Goal: Feedback & Contribution: Contribute content

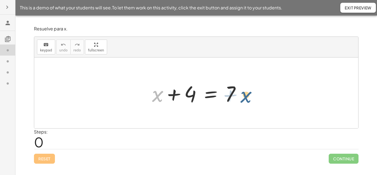
drag, startPoint x: 159, startPoint y: 98, endPoint x: 247, endPoint y: 99, distance: 88.7
click at [247, 99] on div at bounding box center [198, 93] width 98 height 28
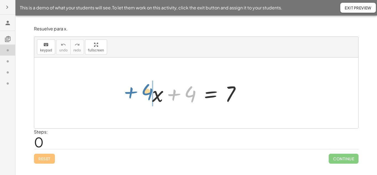
drag, startPoint x: 194, startPoint y: 95, endPoint x: 151, endPoint y: 94, distance: 43.6
click at [151, 94] on div at bounding box center [198, 93] width 98 height 28
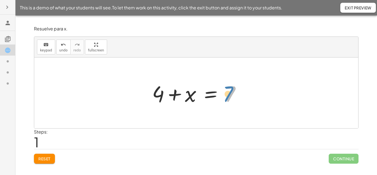
click at [231, 95] on div at bounding box center [198, 93] width 98 height 28
click at [193, 96] on div at bounding box center [198, 93] width 98 height 28
click at [11, 22] on icon at bounding box center [7, 23] width 7 height 7
click at [9, 23] on icon at bounding box center [7, 23] width 7 height 7
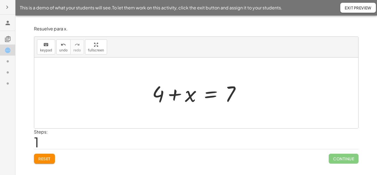
click at [8, 39] on icon at bounding box center [7, 39] width 7 height 7
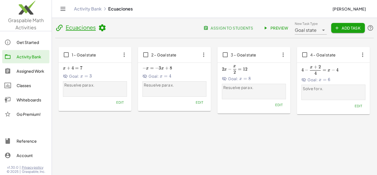
click at [28, 45] on div "Get Started" at bounding box center [32, 42] width 31 height 7
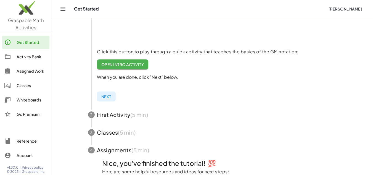
scroll to position [97, 0]
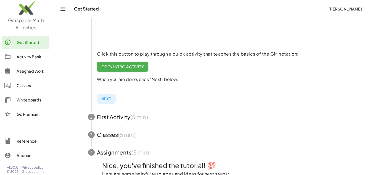
click at [109, 100] on span "Next" at bounding box center [106, 98] width 10 height 5
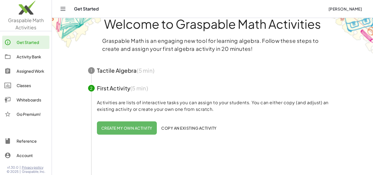
scroll to position [12, 0]
click at [117, 75] on span "button" at bounding box center [212, 71] width 262 height 18
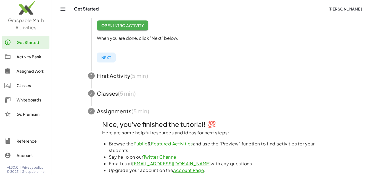
scroll to position [178, 0]
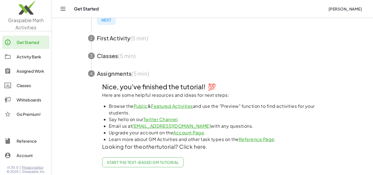
click at [104, 52] on span "button" at bounding box center [212, 56] width 262 height 18
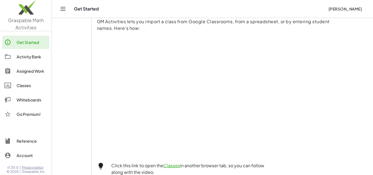
scroll to position [95, 0]
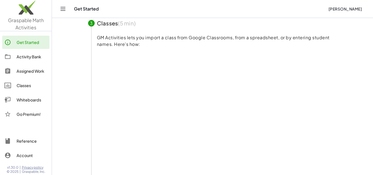
click at [105, 25] on span "button" at bounding box center [212, 23] width 262 height 18
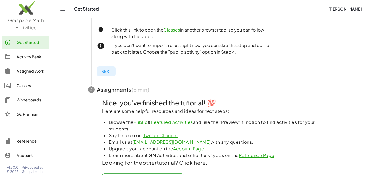
scroll to position [233, 0]
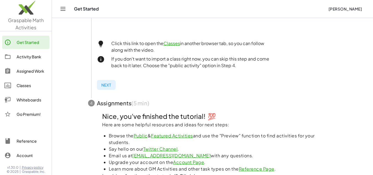
click at [36, 57] on div "Activity Bank" at bounding box center [32, 56] width 31 height 7
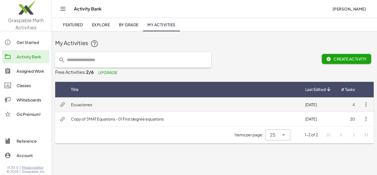
click at [121, 106] on td "Ecuaciones" at bounding box center [184, 104] width 234 height 14
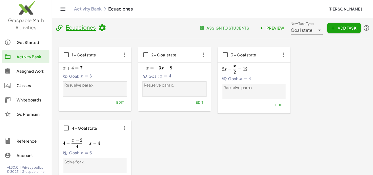
click at [125, 59] on icon "button" at bounding box center [124, 55] width 10 height 10
click at [117, 104] on span "Edit" at bounding box center [119, 102] width 7 height 4
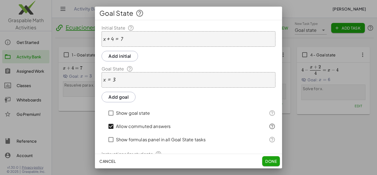
click at [114, 39] on div at bounding box center [113, 39] width 20 height 6
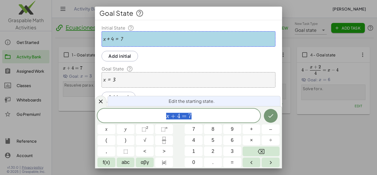
click at [115, 41] on div at bounding box center [113, 39] width 20 height 6
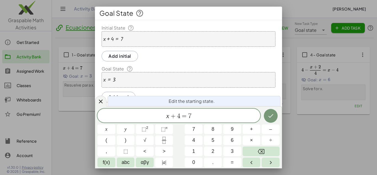
click at [131, 39] on div "+ x + 4 = 7" at bounding box center [189, 38] width 174 height 15
click at [182, 120] on span "x + 4 ​ = 7" at bounding box center [178, 116] width 163 height 8
drag, startPoint x: 190, startPoint y: 116, endPoint x: 161, endPoint y: 116, distance: 29.0
click at [161, 116] on span "x + 4 = 7" at bounding box center [178, 116] width 163 height 8
click at [272, 118] on icon "Done" at bounding box center [271, 115] width 7 height 7
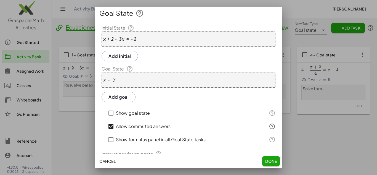
click at [134, 79] on div "x = 3" at bounding box center [189, 79] width 174 height 15
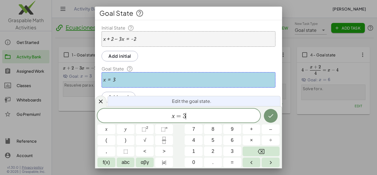
click at [193, 116] on span "x = 3 ​" at bounding box center [178, 116] width 163 height 8
click at [271, 112] on button "Done" at bounding box center [271, 116] width 14 height 14
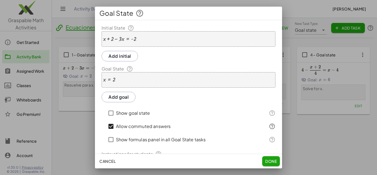
click at [268, 158] on button "Done" at bounding box center [271, 161] width 18 height 10
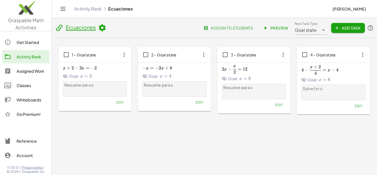
click at [93, 68] on span "−" at bounding box center [93, 68] width 4 height 6
click at [99, 138] on div "Ecuaciones assign to students Preview New Task Type Goal state ********* New Ta…" at bounding box center [214, 93] width 325 height 150
click at [81, 53] on span "1 – Goal state" at bounding box center [84, 54] width 25 height 5
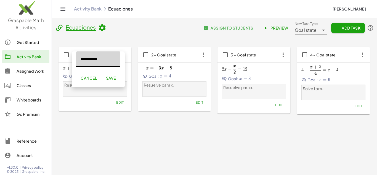
click at [73, 131] on div "Ecuaciones assign to students Preview New Task Type Goal state ********* New Ta…" at bounding box center [214, 93] width 325 height 150
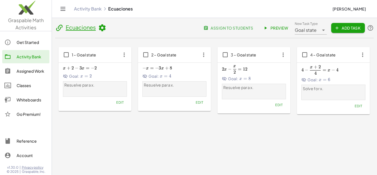
click at [67, 74] on icon at bounding box center [65, 76] width 5 height 5
click at [65, 65] on div "x + 2 − 3 x = − 2 x+2-3x=-2 x + 2 − 3 x = − 2 Goal: x = 2 x=2 x = 2" at bounding box center [95, 71] width 64 height 15
click at [102, 97] on div "x + 2 − 3 x = − 2 x+2-3x=-2 x + 2 − 3 x = − 2 Goal: x = 2 x=2 x = 2 Resuelve pa…" at bounding box center [95, 85] width 64 height 42
click at [81, 96] on div "Resuelve para x." at bounding box center [95, 88] width 64 height 15
click at [80, 74] on span "x" at bounding box center [81, 76] width 3 height 4
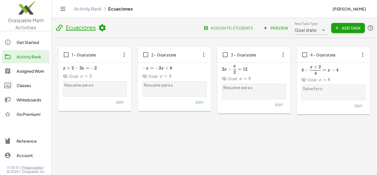
click at [80, 73] on div "Goal: x = 2 x=2 x = 2" at bounding box center [95, 76] width 64 height 6
click at [79, 68] on span "2 −" at bounding box center [76, 68] width 8 height 6
click at [270, 28] on span "Preview" at bounding box center [276, 27] width 24 height 5
click at [28, 7] on img at bounding box center [26, 8] width 52 height 23
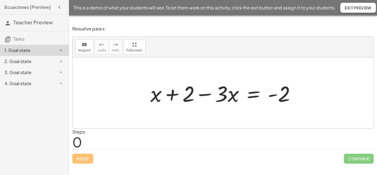
click at [173, 94] on div at bounding box center [225, 93] width 155 height 28
drag, startPoint x: 177, startPoint y: 95, endPoint x: 301, endPoint y: 96, distance: 124.3
click at [301, 96] on div at bounding box center [225, 93] width 155 height 28
drag, startPoint x: 175, startPoint y: 94, endPoint x: 300, endPoint y: 95, distance: 124.8
click at [300, 95] on div at bounding box center [225, 93] width 155 height 28
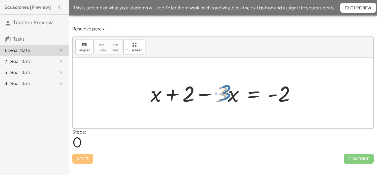
drag, startPoint x: 222, startPoint y: 94, endPoint x: 225, endPoint y: 92, distance: 3.5
click at [225, 92] on div at bounding box center [225, 93] width 155 height 28
drag, startPoint x: 227, startPoint y: 95, endPoint x: 174, endPoint y: 93, distance: 52.8
click at [174, 93] on div at bounding box center [225, 93] width 155 height 28
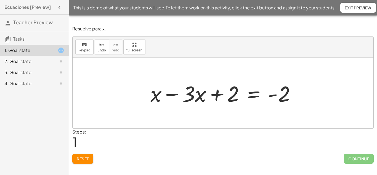
click at [172, 96] on div at bounding box center [225, 93] width 155 height 28
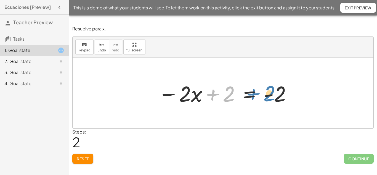
drag, startPoint x: 217, startPoint y: 94, endPoint x: 258, endPoint y: 94, distance: 40.9
click at [258, 94] on div at bounding box center [224, 93] width 139 height 28
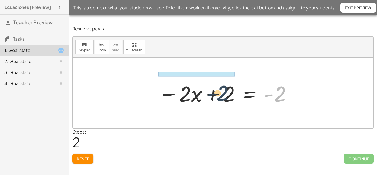
drag, startPoint x: 273, startPoint y: 94, endPoint x: 199, endPoint y: 93, distance: 73.5
click at [199, 93] on div at bounding box center [224, 93] width 139 height 28
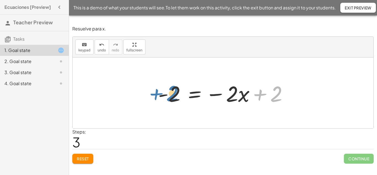
drag, startPoint x: 267, startPoint y: 96, endPoint x: 162, endPoint y: 95, distance: 105.0
click at [162, 95] on div at bounding box center [224, 93] width 139 height 28
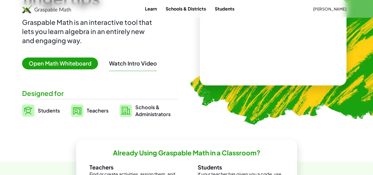
scroll to position [83, 0]
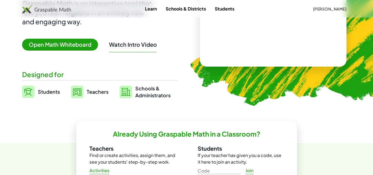
click at [55, 45] on span "Open Math Whiteboard" at bounding box center [60, 45] width 76 height 12
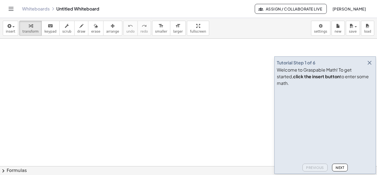
click at [371, 66] on icon "button" at bounding box center [370, 62] width 7 height 7
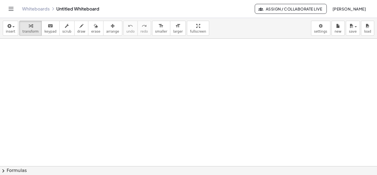
click at [326, 6] on button "Assign / Collaborate Live" at bounding box center [291, 9] width 72 height 10
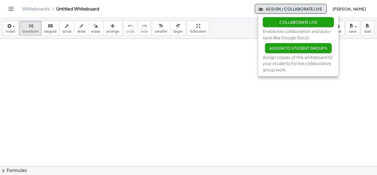
click at [281, 46] on span "Assign to Student Groups" at bounding box center [299, 48] width 58 height 5
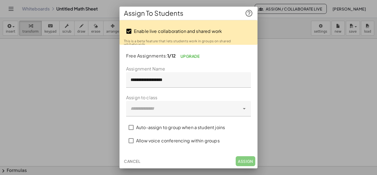
click at [181, 113] on div at bounding box center [183, 108] width 114 height 15
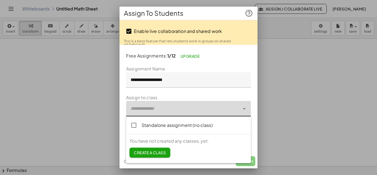
click at [181, 113] on div at bounding box center [183, 108] width 114 height 15
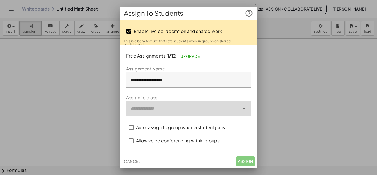
click at [181, 113] on div at bounding box center [183, 108] width 114 height 15
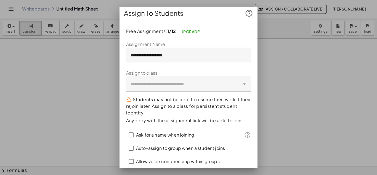
click at [242, 84] on div at bounding box center [188, 83] width 125 height 15
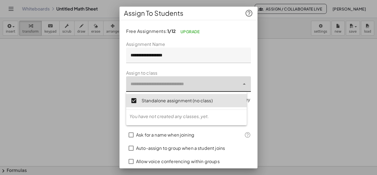
click at [170, 119] on p "You have not created any classes, yet." at bounding box center [187, 116] width 114 height 7
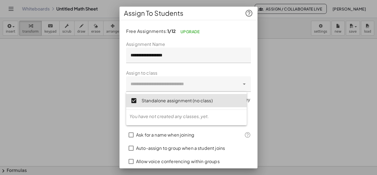
click at [187, 71] on form "**********" at bounding box center [188, 104] width 125 height 127
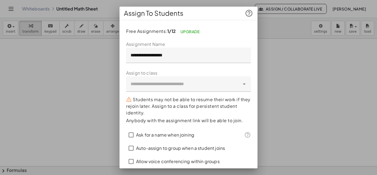
click at [327, 89] on div at bounding box center [188, 87] width 377 height 175
click at [272, 62] on div at bounding box center [188, 87] width 377 height 175
drag, startPoint x: 271, startPoint y: 93, endPoint x: 252, endPoint y: 120, distance: 32.6
click at [271, 94] on div at bounding box center [188, 87] width 377 height 175
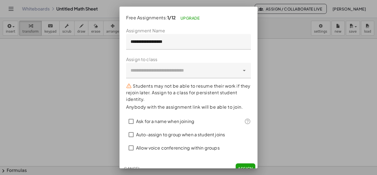
scroll to position [21, 0]
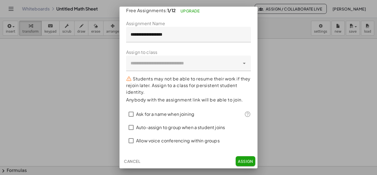
click at [132, 159] on span "Cancel" at bounding box center [132, 161] width 16 height 5
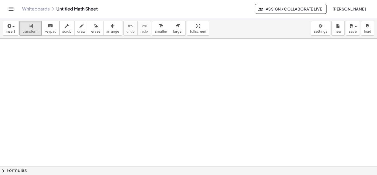
scroll to position [0, 0]
click at [10, 29] on icon "button" at bounding box center [8, 26] width 5 height 7
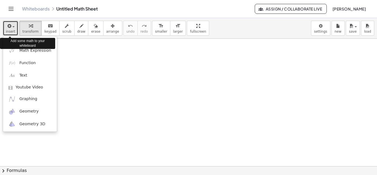
click at [10, 29] on icon "button" at bounding box center [8, 26] width 5 height 7
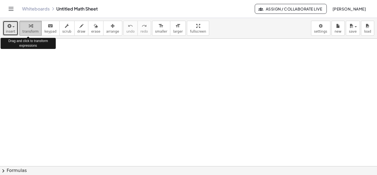
click at [22, 30] on span "transform" at bounding box center [30, 32] width 16 height 4
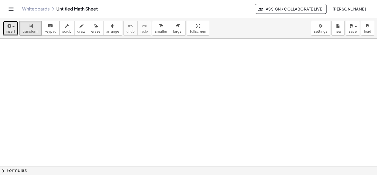
click at [7, 30] on span "insert" at bounding box center [10, 32] width 9 height 4
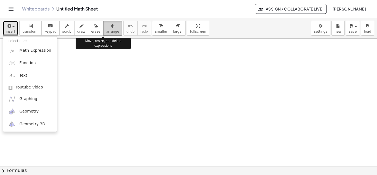
click at [106, 32] on span "arrange" at bounding box center [112, 32] width 13 height 4
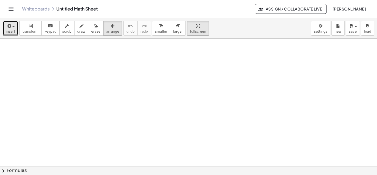
drag, startPoint x: 182, startPoint y: 28, endPoint x: 182, endPoint y: 52, distance: 24.0
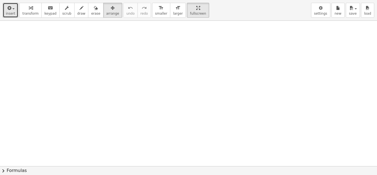
click at [182, 52] on div "insert select one: Math Expression Function Text Youtube Video Graphing Geometr…" at bounding box center [188, 87] width 377 height 175
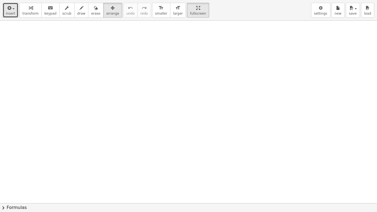
click at [334, 70] on div at bounding box center [188, 203] width 377 height 365
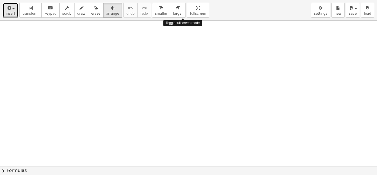
drag, startPoint x: 180, startPoint y: 7, endPoint x: 180, endPoint y: -17, distance: 24.0
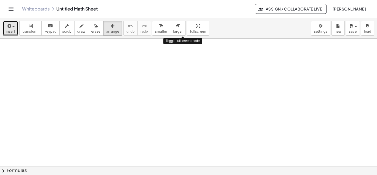
click at [180, 0] on html "Graspable Math Activities Get Started Activity Bank Assigned Work Classes White…" at bounding box center [188, 87] width 377 height 175
click at [326, 29] on body "Graspable Math Activities Get Started Activity Bank Assigned Work Classes White…" at bounding box center [188, 87] width 377 height 175
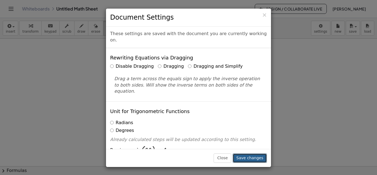
click at [249, 161] on button "Save changes" at bounding box center [250, 157] width 34 height 9
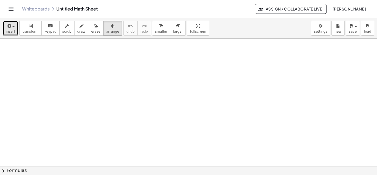
click at [9, 26] on icon "button" at bounding box center [8, 26] width 5 height 7
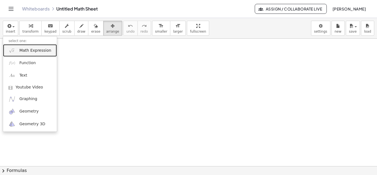
click at [39, 50] on span "Math Expression" at bounding box center [35, 51] width 32 height 6
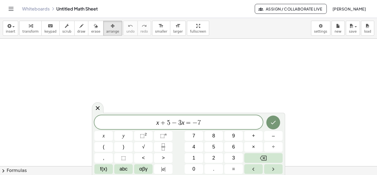
click at [199, 126] on div "x + 5 − 3 x = − 7 ​" at bounding box center [178, 122] width 168 height 14
click at [268, 123] on button "Done" at bounding box center [274, 122] width 14 height 14
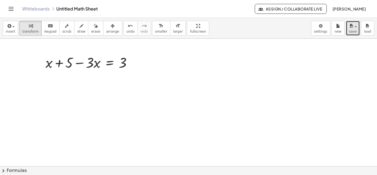
click at [349, 30] on button "save" at bounding box center [353, 28] width 14 height 15
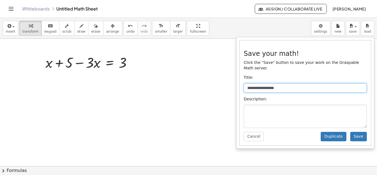
click at [267, 83] on input "**********" at bounding box center [305, 87] width 123 height 9
drag, startPoint x: 277, startPoint y: 80, endPoint x: 228, endPoint y: 82, distance: 48.9
click at [228, 82] on div "**********" at bounding box center [188, 96] width 377 height 157
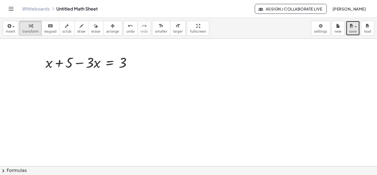
click at [355, 23] on div "button" at bounding box center [353, 25] width 8 height 7
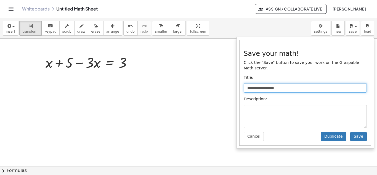
click at [282, 83] on input "**********" at bounding box center [305, 87] width 123 height 9
type input "*"
type input "**********"
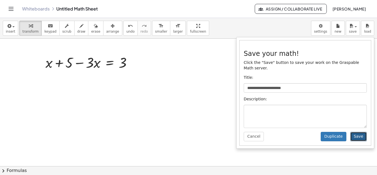
click at [356, 132] on button "Save" at bounding box center [358, 136] width 17 height 9
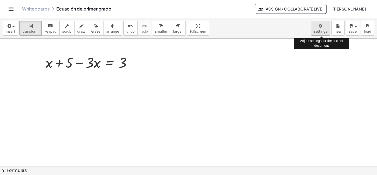
click at [328, 31] on body "Graspable Math Activities Get Started Activity Bank Assigned Work Classes White…" at bounding box center [188, 87] width 377 height 175
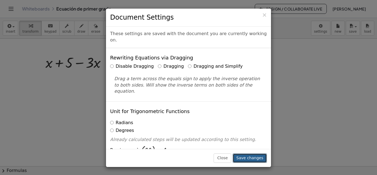
click at [253, 160] on button "Save changes" at bounding box center [250, 157] width 34 height 9
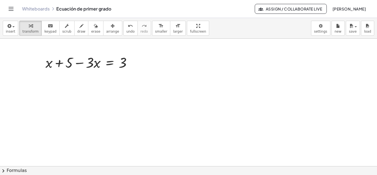
click at [35, 8] on link "Whiteboards" at bounding box center [36, 9] width 28 height 6
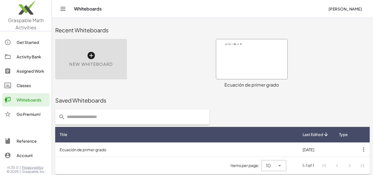
drag, startPoint x: 255, startPoint y: 63, endPoint x: 173, endPoint y: 71, distance: 81.6
click at [173, 71] on div "New Whiteboard" at bounding box center [132, 64] width 161 height 56
click at [264, 83] on div "Ecuación de primer grado" at bounding box center [252, 84] width 72 height 7
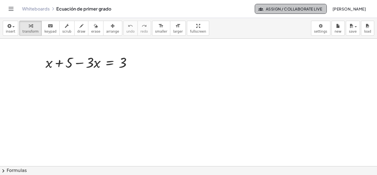
click at [306, 11] on span "Assign / Collaborate Live" at bounding box center [291, 8] width 63 height 5
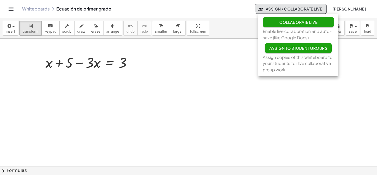
click at [242, 100] on div at bounding box center [188, 166] width 377 height 255
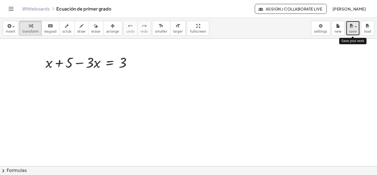
click at [360, 30] on button "save" at bounding box center [353, 28] width 14 height 15
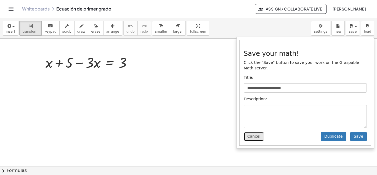
click at [250, 132] on button "Cancel" at bounding box center [254, 136] width 20 height 9
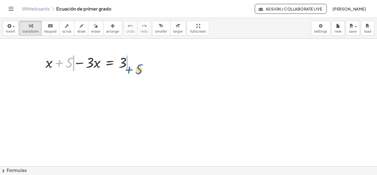
drag, startPoint x: 67, startPoint y: 63, endPoint x: 138, endPoint y: 70, distance: 70.7
click at [138, 70] on div at bounding box center [91, 62] width 96 height 19
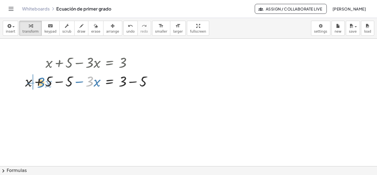
drag, startPoint x: 91, startPoint y: 84, endPoint x: 43, endPoint y: 85, distance: 48.6
click at [43, 85] on div at bounding box center [90, 81] width 137 height 19
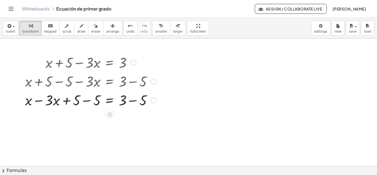
click at [87, 102] on div at bounding box center [90, 99] width 137 height 19
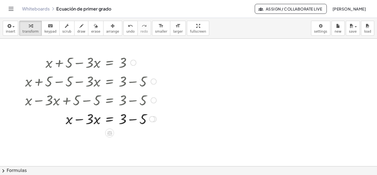
click at [80, 102] on div at bounding box center [81, 99] width 158 height 19
click at [85, 119] on div at bounding box center [90, 118] width 137 height 19
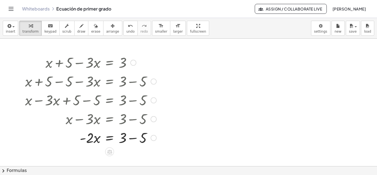
click at [135, 138] on div at bounding box center [90, 137] width 137 height 19
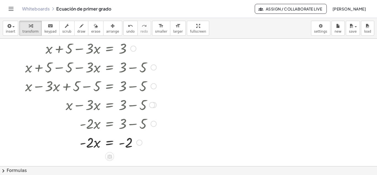
scroll to position [28, 0]
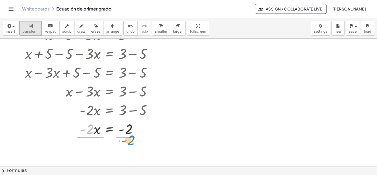
drag, startPoint x: 91, startPoint y: 130, endPoint x: 133, endPoint y: 141, distance: 43.1
click at [133, 141] on div "+ x + 5 − · 3 · x = 3 + x + 5 − 5 − · 3 · x = + 3 − 5 + x − · 3 · x + 5 − 5 = +…" at bounding box center [188, 138] width 377 height 255
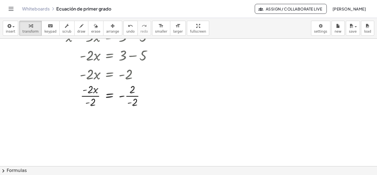
scroll to position [83, 0]
click at [99, 96] on div at bounding box center [90, 97] width 137 height 28
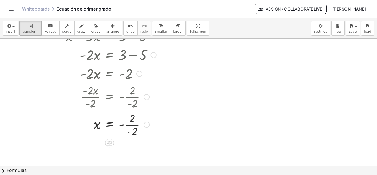
click at [133, 125] on div at bounding box center [90, 124] width 137 height 28
click at [133, 127] on div at bounding box center [90, 124] width 137 height 18
click at [131, 143] on div at bounding box center [130, 143] width 6 height 6
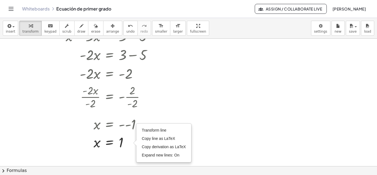
click at [217, 122] on div at bounding box center [188, 83] width 377 height 255
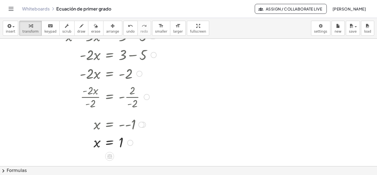
click at [141, 125] on div at bounding box center [141, 125] width 6 height 6
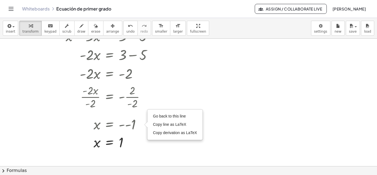
click at [234, 110] on div at bounding box center [188, 83] width 377 height 255
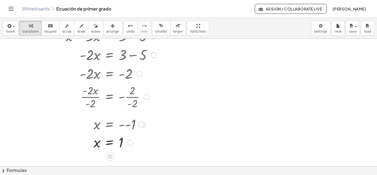
click at [146, 96] on div at bounding box center [147, 97] width 6 height 6
click at [257, 98] on div at bounding box center [188, 83] width 377 height 255
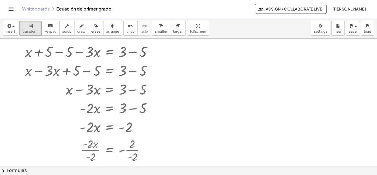
scroll to position [0, 0]
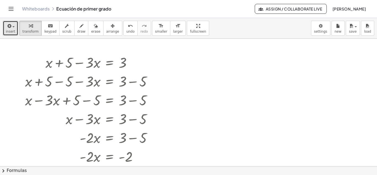
click at [15, 32] on button "insert" at bounding box center [10, 28] width 15 height 15
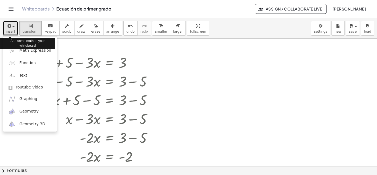
click at [15, 32] on button "insert" at bounding box center [10, 28] width 15 height 15
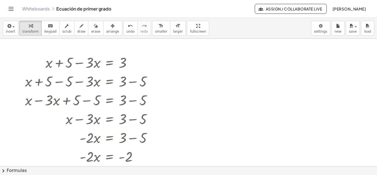
click at [14, 9] on button "Toggle navigation" at bounding box center [11, 8] width 9 height 9
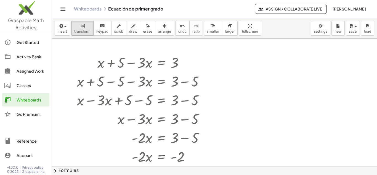
click at [14, 9] on img at bounding box center [26, 8] width 52 height 23
click at [158, 30] on span "arrange" at bounding box center [164, 32] width 13 height 4
click at [238, 68] on div at bounding box center [214, 166] width 325 height 255
click at [232, 60] on div at bounding box center [214, 166] width 325 height 255
click at [267, 58] on div at bounding box center [214, 166] width 325 height 255
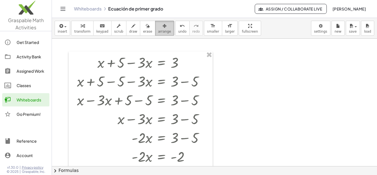
click at [159, 28] on div "button" at bounding box center [164, 25] width 13 height 7
click at [276, 70] on div at bounding box center [214, 166] width 325 height 255
click at [143, 30] on span "erase" at bounding box center [147, 32] width 9 height 4
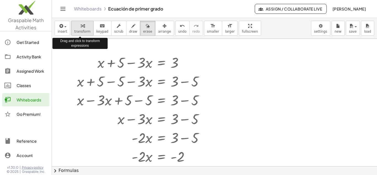
click at [78, 30] on span "transform" at bounding box center [82, 32] width 16 height 4
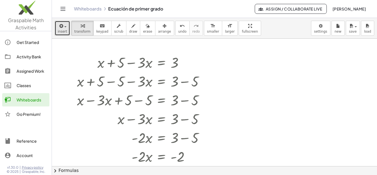
click at [62, 31] on span "insert" at bounding box center [62, 32] width 9 height 4
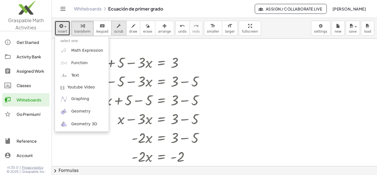
click at [111, 27] on button "scrub" at bounding box center [118, 28] width 15 height 15
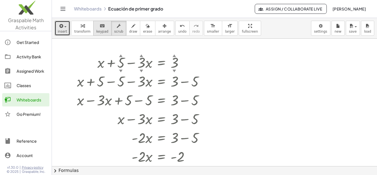
click at [102, 26] on div "keyboard" at bounding box center [102, 25] width 12 height 7
click at [277, 72] on div at bounding box center [214, 166] width 325 height 255
click at [82, 31] on span "transform" at bounding box center [82, 32] width 16 height 4
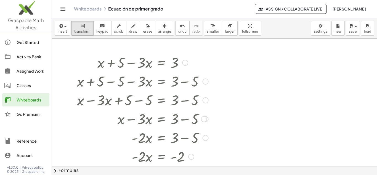
click at [143, 64] on div at bounding box center [142, 62] width 137 height 19
click at [117, 30] on span "scrub" at bounding box center [118, 32] width 9 height 4
click at [142, 56] on div "▲" at bounding box center [142, 55] width 4 height 5
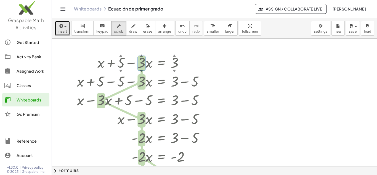
click at [64, 27] on span "button" at bounding box center [65, 26] width 2 height 1
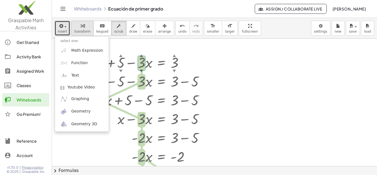
click at [85, 24] on div "button" at bounding box center [82, 25] width 16 height 7
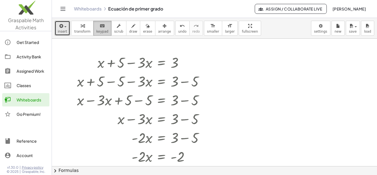
click at [104, 25] on button "keyboard keypad" at bounding box center [102, 28] width 18 height 15
click at [234, 52] on div at bounding box center [214, 166] width 325 height 255
click at [321, 27] on body "**********" at bounding box center [188, 87] width 377 height 175
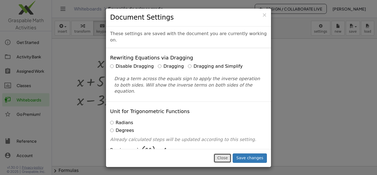
click at [230, 162] on button "Close" at bounding box center [223, 157] width 18 height 9
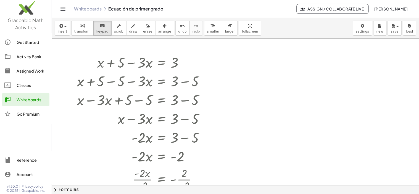
drag, startPoint x: 366, startPoint y: 0, endPoint x: 274, endPoint y: 136, distance: 163.5
click at [274, 136] on div at bounding box center [235, 185] width 367 height 293
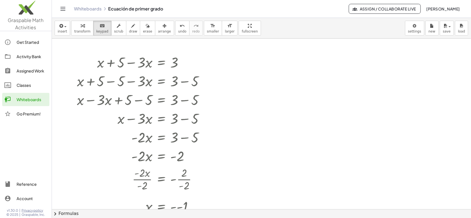
drag, startPoint x: 419, startPoint y: 0, endPoint x: 294, endPoint y: 130, distance: 180.5
click at [294, 130] on div at bounding box center [262, 210] width 420 height 342
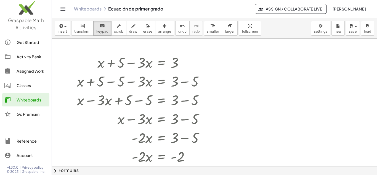
drag, startPoint x: 458, startPoint y: 0, endPoint x: 242, endPoint y: 110, distance: 242.6
click at [242, 110] on div at bounding box center [214, 166] width 325 height 255
click at [60, 170] on button "chevron_right Formulas" at bounding box center [214, 170] width 325 height 9
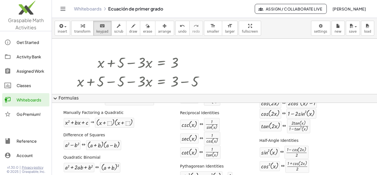
scroll to position [121, 0]
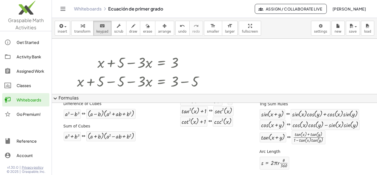
click at [59, 10] on header "Whiteboards Ecuación de primer grado Assign / Collaborate Live Kat Esquivel" at bounding box center [214, 9] width 325 height 18
click at [60, 10] on icon "Toggle navigation" at bounding box center [63, 9] width 7 height 7
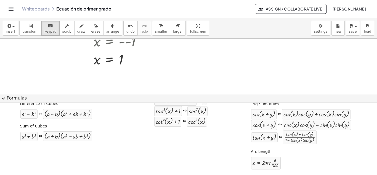
click at [2, 98] on span "expand_more" at bounding box center [3, 98] width 7 height 7
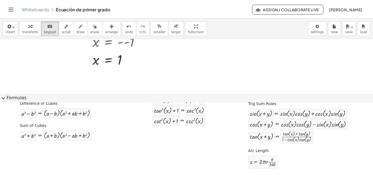
scroll to position [127, 0]
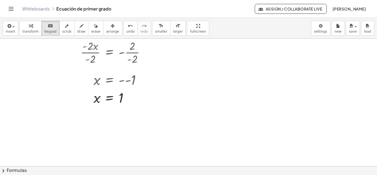
click at [355, 12] on button "Kat Esquivel" at bounding box center [349, 9] width 43 height 10
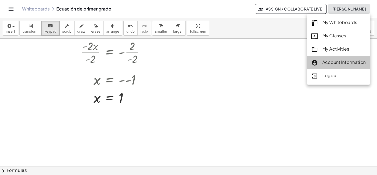
click at [329, 65] on div "Account Information" at bounding box center [339, 62] width 54 height 7
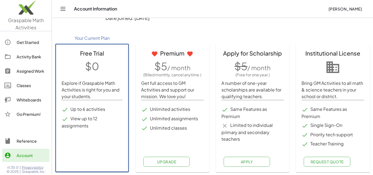
scroll to position [64, 0]
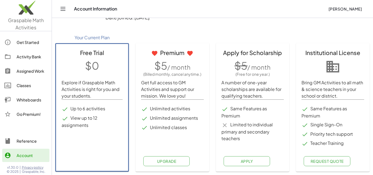
click at [30, 55] on div "Activity Bank" at bounding box center [32, 56] width 31 height 7
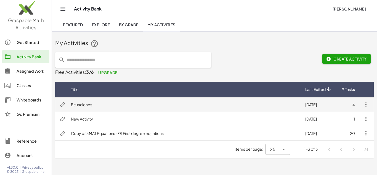
click at [366, 102] on icon "button" at bounding box center [366, 104] width 7 height 7
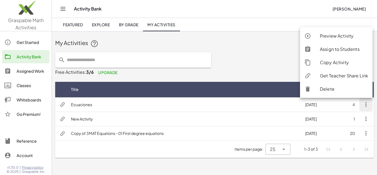
click at [344, 78] on div "Get Teacher Share Link" at bounding box center [344, 75] width 48 height 7
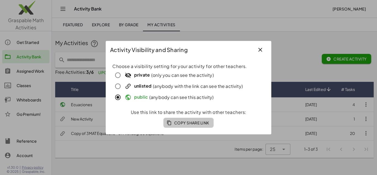
click at [174, 122] on span "Copy Share Link" at bounding box center [188, 122] width 41 height 5
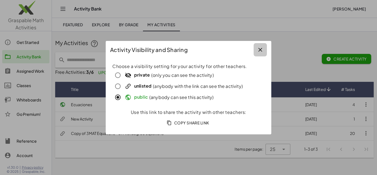
click at [261, 48] on icon "button" at bounding box center [260, 49] width 7 height 7
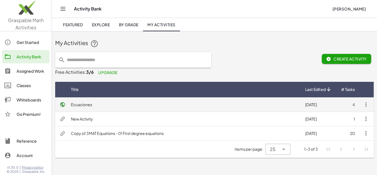
click at [126, 106] on td "Ecuaciones" at bounding box center [184, 104] width 234 height 14
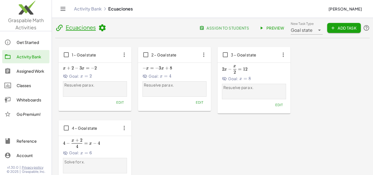
click at [92, 62] on div "1 – Goal state" at bounding box center [95, 54] width 73 height 15
click at [126, 53] on icon "button" at bounding box center [124, 55] width 10 height 10
click at [93, 71] on span "− 2" at bounding box center [94, 68] width 6 height 6
click at [123, 104] on span "Edit" at bounding box center [119, 102] width 7 height 4
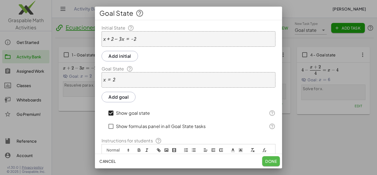
click at [267, 157] on button "Done" at bounding box center [271, 161] width 18 height 10
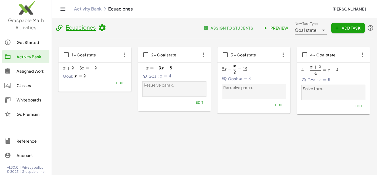
click at [82, 53] on span "1 – Goal state" at bounding box center [84, 54] width 25 height 5
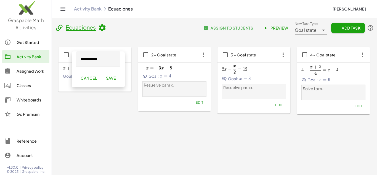
click at [111, 81] on button "Save" at bounding box center [110, 78] width 19 height 10
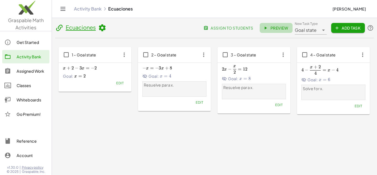
click at [273, 28] on span "Preview" at bounding box center [276, 27] width 24 height 5
click at [32, 14] on img at bounding box center [26, 8] width 52 height 23
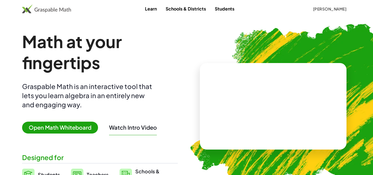
click at [63, 124] on span "Open Math Whiteboard" at bounding box center [60, 128] width 76 height 12
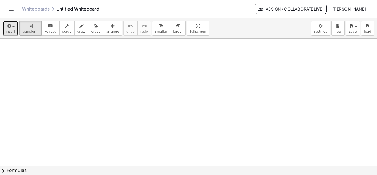
click at [7, 28] on icon "button" at bounding box center [8, 26] width 5 height 7
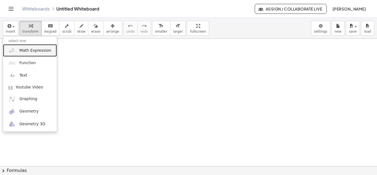
click at [25, 54] on link "Math Expression" at bounding box center [30, 50] width 54 height 12
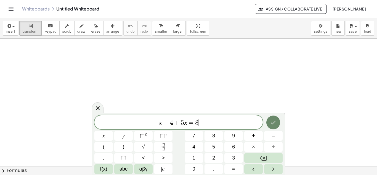
click at [275, 121] on icon "Done" at bounding box center [273, 122] width 7 height 7
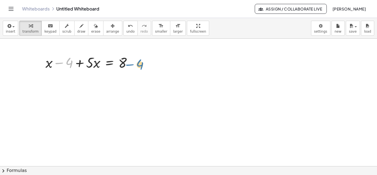
drag, startPoint x: 64, startPoint y: 63, endPoint x: 135, endPoint y: 63, distance: 70.7
click at [135, 63] on div at bounding box center [91, 62] width 96 height 19
drag, startPoint x: 64, startPoint y: 61, endPoint x: 143, endPoint y: 60, distance: 78.2
click at [143, 60] on div "− 4 + x − 4 + · 5 · x = 8" at bounding box center [188, 166] width 377 height 255
click at [133, 63] on div at bounding box center [134, 63] width 6 height 6
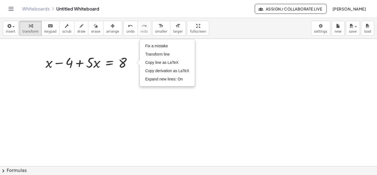
click at [122, 81] on div at bounding box center [188, 166] width 377 height 255
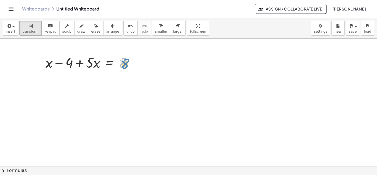
drag, startPoint x: 121, startPoint y: 66, endPoint x: 126, endPoint y: 68, distance: 5.5
click at [126, 68] on div at bounding box center [91, 62] width 96 height 19
drag, startPoint x: 98, startPoint y: 66, endPoint x: 62, endPoint y: 66, distance: 36.2
click at [62, 66] on div at bounding box center [91, 62] width 96 height 19
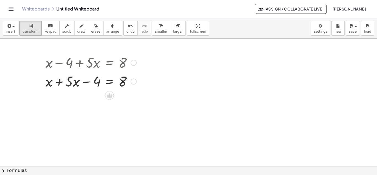
click at [94, 65] on div at bounding box center [91, 62] width 96 height 19
drag, startPoint x: 117, startPoint y: 85, endPoint x: 142, endPoint y: 83, distance: 25.5
drag, startPoint x: 101, startPoint y: 83, endPoint x: 113, endPoint y: 84, distance: 11.9
click at [113, 84] on div at bounding box center [91, 81] width 96 height 19
click at [110, 98] on div at bounding box center [109, 95] width 9 height 9
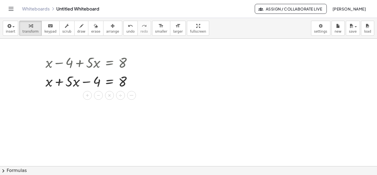
click at [154, 84] on div at bounding box center [188, 166] width 377 height 255
click at [130, 80] on div at bounding box center [91, 81] width 96 height 19
click at [135, 83] on div "Fix a mistake Transform line Copy line as LaTeX Copy derivation as LaTeX Expand…" at bounding box center [134, 81] width 6 height 6
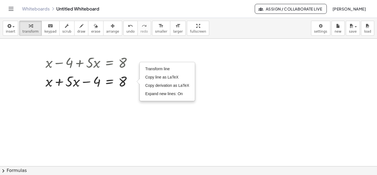
click at [150, 105] on div at bounding box center [188, 166] width 377 height 255
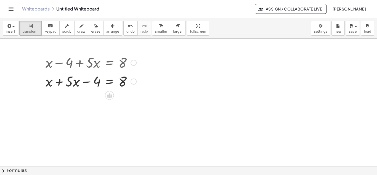
click at [60, 82] on div at bounding box center [91, 81] width 96 height 19
drag, startPoint x: 99, startPoint y: 102, endPoint x: 129, endPoint y: 100, distance: 30.2
click at [129, 100] on div at bounding box center [91, 99] width 96 height 19
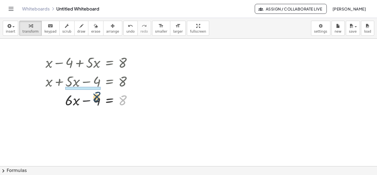
drag, startPoint x: 123, startPoint y: 101, endPoint x: 95, endPoint y: 97, distance: 28.1
click at [95, 97] on div at bounding box center [91, 99] width 96 height 19
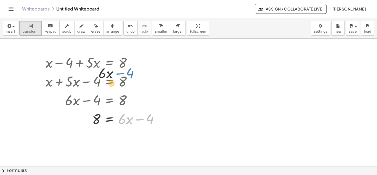
drag, startPoint x: 141, startPoint y: 120, endPoint x: 68, endPoint y: 98, distance: 76.4
click at [110, 63] on div "+ x − 4 + · 5 · x = 8 + x + · 5 · x − 4 = 8 + · 6 · x − 4 = 8 − 4 + · 6 · x + x…" at bounding box center [110, 63] width 0 height 0
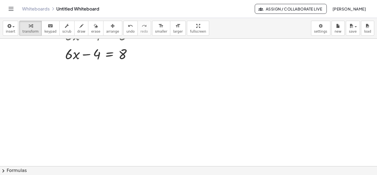
scroll to position [55, 0]
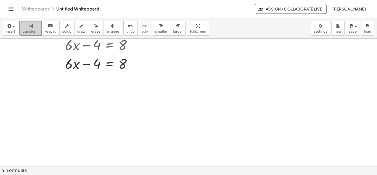
click at [29, 29] on icon "button" at bounding box center [31, 26] width 4 height 7
click at [64, 29] on div "button" at bounding box center [66, 25] width 9 height 7
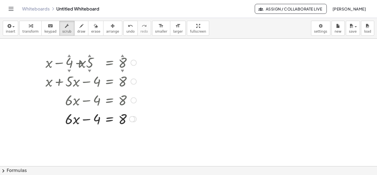
click at [93, 55] on div at bounding box center [91, 62] width 96 height 19
click at [69, 55] on div "▲" at bounding box center [69, 55] width 4 height 5
click at [26, 31] on span "transform" at bounding box center [30, 32] width 16 height 4
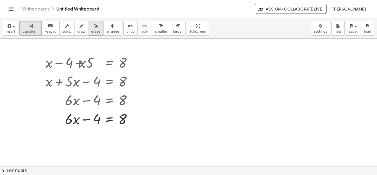
click at [91, 30] on span "erase" at bounding box center [95, 32] width 9 height 4
click at [96, 118] on div at bounding box center [188, 166] width 377 height 255
drag, startPoint x: 77, startPoint y: 123, endPoint x: 87, endPoint y: 110, distance: 16.1
click at [96, 114] on div at bounding box center [188, 166] width 377 height 255
click at [30, 39] on div "insert select one: Math Expression Function Text Youtube Video Graphing Geometr…" at bounding box center [188, 96] width 377 height 157
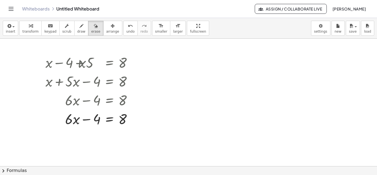
click at [27, 34] on button "transform" at bounding box center [30, 28] width 22 height 15
click at [94, 121] on div at bounding box center [91, 118] width 96 height 19
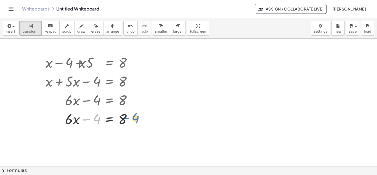
drag, startPoint x: 97, startPoint y: 117, endPoint x: 136, endPoint y: 116, distance: 38.7
click at [136, 116] on div at bounding box center [91, 118] width 96 height 19
drag, startPoint x: 122, startPoint y: 118, endPoint x: 83, endPoint y: 117, distance: 38.7
click at [83, 117] on div at bounding box center [91, 118] width 96 height 19
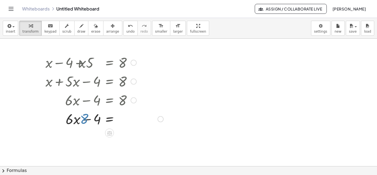
click at [83, 117] on div at bounding box center [104, 118] width 123 height 19
click at [127, 113] on div at bounding box center [104, 118] width 123 height 19
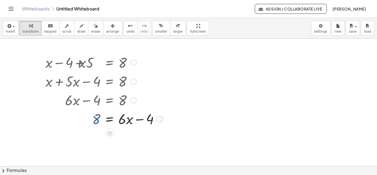
click at [129, 116] on div at bounding box center [104, 118] width 123 height 19
drag, startPoint x: 129, startPoint y: 116, endPoint x: 95, endPoint y: 118, distance: 34.0
click at [95, 118] on div at bounding box center [104, 118] width 123 height 19
drag, startPoint x: 131, startPoint y: 120, endPoint x: 118, endPoint y: 120, distance: 12.7
click at [118, 120] on div at bounding box center [104, 118] width 123 height 19
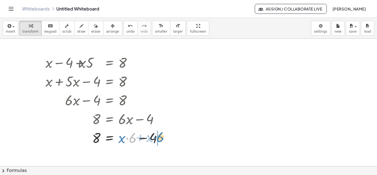
drag, startPoint x: 131, startPoint y: 143, endPoint x: 159, endPoint y: 142, distance: 27.1
click at [159, 142] on div at bounding box center [106, 137] width 127 height 19
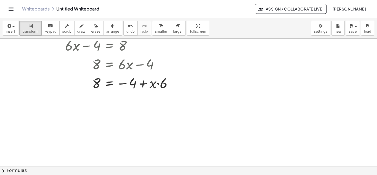
scroll to position [55, 0]
drag, startPoint x: 163, startPoint y: 87, endPoint x: 136, endPoint y: 86, distance: 26.3
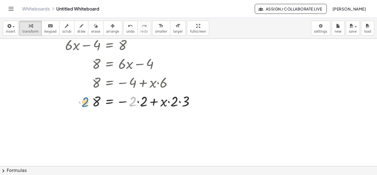
drag, startPoint x: 135, startPoint y: 101, endPoint x: 85, endPoint y: 101, distance: 49.2
click at [85, 101] on div at bounding box center [122, 100] width 159 height 19
drag, startPoint x: 130, startPoint y: 104, endPoint x: 93, endPoint y: 116, distance: 38.5
click at [12, 30] on span "insert" at bounding box center [10, 32] width 9 height 4
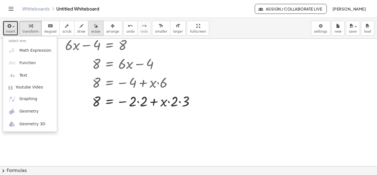
click at [91, 30] on span "erase" at bounding box center [95, 32] width 9 height 4
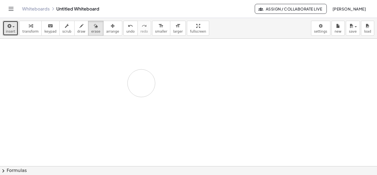
drag, startPoint x: 138, startPoint y: 77, endPoint x: 137, endPoint y: 83, distance: 6.1
click at [141, 83] on div at bounding box center [188, 110] width 377 height 255
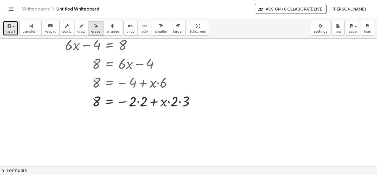
click at [5, 24] on button "insert" at bounding box center [10, 28] width 15 height 15
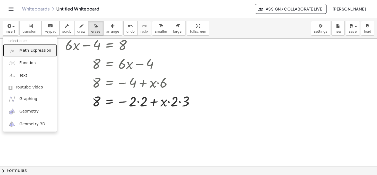
click at [24, 51] on span "Math Expression" at bounding box center [35, 51] width 32 height 6
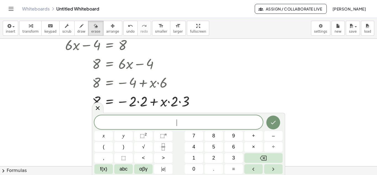
click at [146, 85] on div at bounding box center [188, 110] width 377 height 255
click at [93, 109] on div at bounding box center [98, 107] width 12 height 11
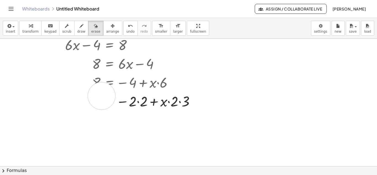
click at [102, 96] on div at bounding box center [188, 110] width 377 height 255
click at [110, 27] on button "arrange" at bounding box center [112, 28] width 19 height 15
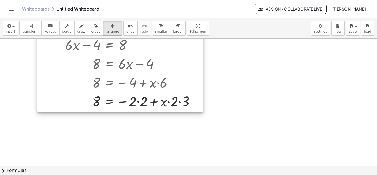
click at [122, 70] on div at bounding box center [120, 53] width 166 height 115
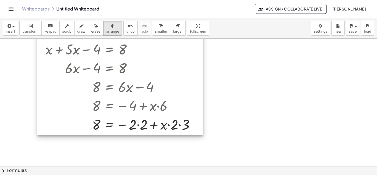
scroll to position [0, 0]
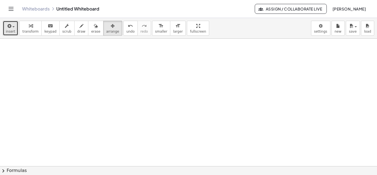
click at [10, 28] on icon "button" at bounding box center [8, 26] width 5 height 7
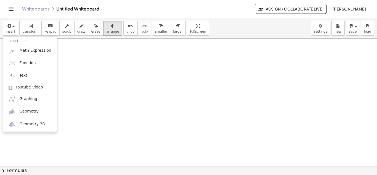
click at [27, 38] on li "select one:" at bounding box center [30, 41] width 54 height 6
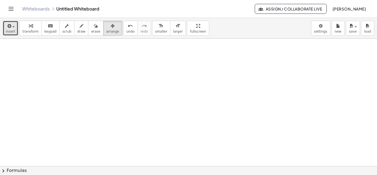
click at [13, 27] on span "button" at bounding box center [13, 26] width 2 height 1
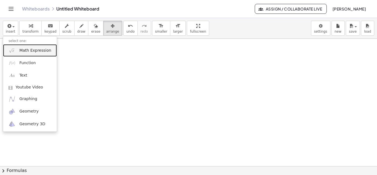
click at [24, 48] on span "Math Expression" at bounding box center [35, 51] width 32 height 6
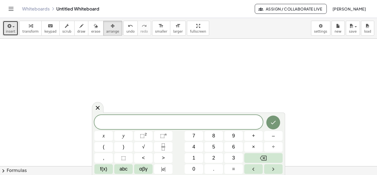
click at [14, 30] on span "insert" at bounding box center [10, 32] width 9 height 4
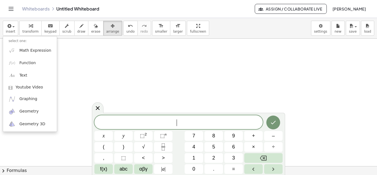
click at [120, 122] on span "​" at bounding box center [178, 123] width 168 height 8
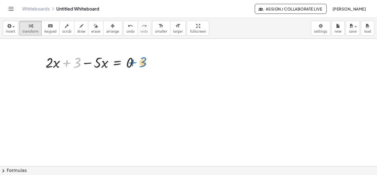
drag, startPoint x: 80, startPoint y: 63, endPoint x: 145, endPoint y: 62, distance: 64.9
click at [145, 62] on div at bounding box center [94, 62] width 103 height 19
drag, startPoint x: 101, startPoint y: 64, endPoint x: 62, endPoint y: 67, distance: 38.3
click at [62, 67] on div at bounding box center [94, 62] width 103 height 19
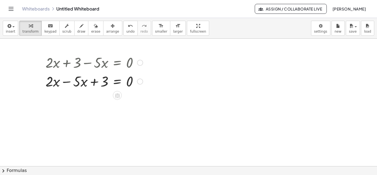
drag, startPoint x: 94, startPoint y: 62, endPoint x: 99, endPoint y: 66, distance: 5.7
click at [99, 66] on div at bounding box center [94, 62] width 103 height 19
drag, startPoint x: 104, startPoint y: 83, endPoint x: 114, endPoint y: 85, distance: 9.2
click at [114, 85] on div at bounding box center [94, 81] width 103 height 19
drag, startPoint x: 103, startPoint y: 84, endPoint x: 139, endPoint y: 84, distance: 36.2
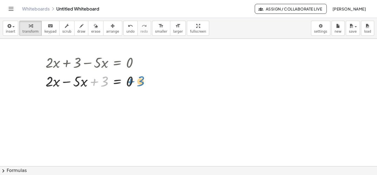
click at [139, 84] on div at bounding box center [94, 81] width 103 height 19
drag, startPoint x: 130, startPoint y: 82, endPoint x: 153, endPoint y: 78, distance: 23.8
click at [34, 7] on link "Whiteboards" at bounding box center [36, 9] width 28 height 6
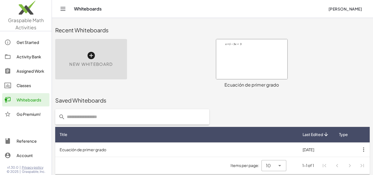
click at [257, 62] on div at bounding box center [251, 59] width 71 height 40
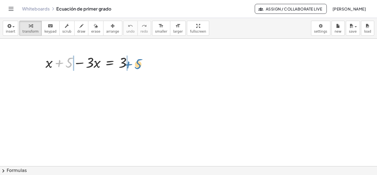
drag, startPoint x: 70, startPoint y: 60, endPoint x: 139, endPoint y: 62, distance: 69.1
click at [139, 62] on div at bounding box center [91, 62] width 96 height 19
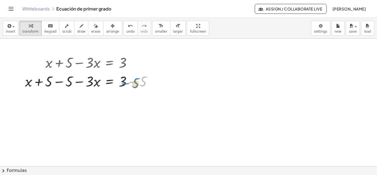
click at [141, 82] on div at bounding box center [90, 81] width 137 height 19
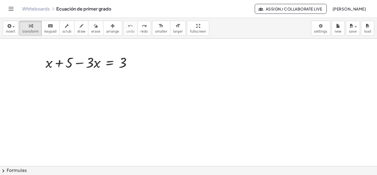
click at [273, 89] on div at bounding box center [188, 166] width 377 height 255
click at [320, 32] on body "Graspable Math Activities Get Started Activity Bank Assigned Work Classes White…" at bounding box center [188, 87] width 377 height 175
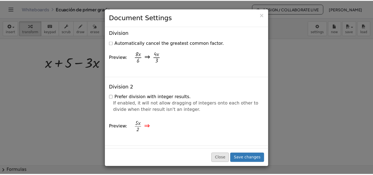
scroll to position [663, 0]
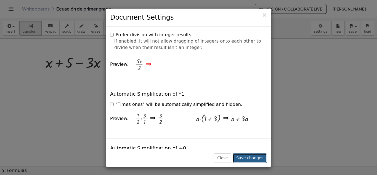
click at [243, 160] on button "Save changes" at bounding box center [250, 157] width 34 height 9
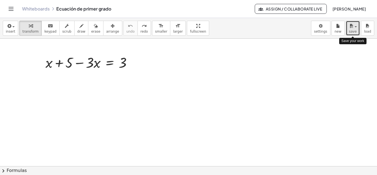
click at [358, 26] on button "save" at bounding box center [353, 28] width 14 height 15
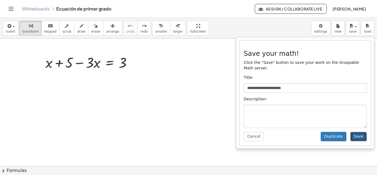
click at [359, 132] on button "Save" at bounding box center [358, 136] width 17 height 9
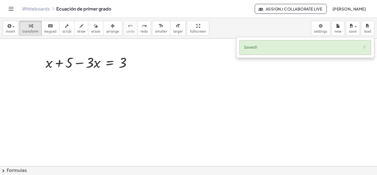
click at [14, 7] on icon "Toggle navigation" at bounding box center [11, 9] width 7 height 7
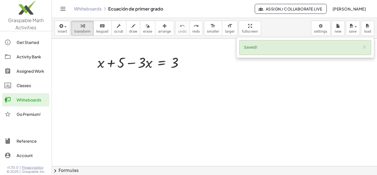
click at [27, 57] on div "Activity Bank" at bounding box center [32, 56] width 31 height 7
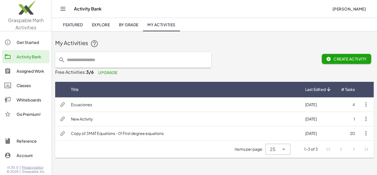
click at [29, 88] on div "Classes" at bounding box center [32, 85] width 31 height 7
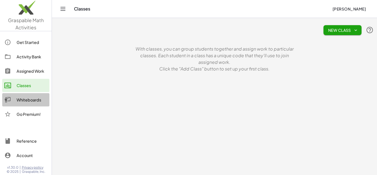
click at [33, 100] on div "Whiteboards" at bounding box center [32, 99] width 31 height 7
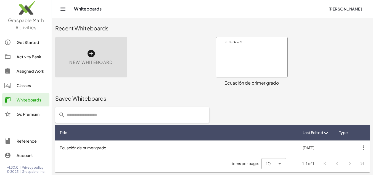
scroll to position [2, 0]
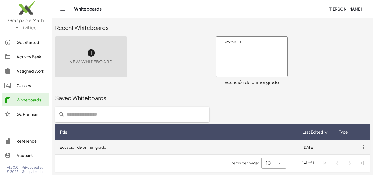
click at [364, 147] on icon "button" at bounding box center [364, 147] width 10 height 10
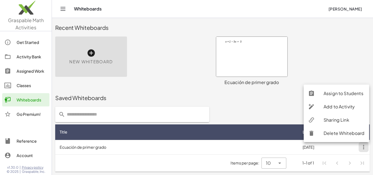
click at [339, 120] on div "Sharing Link" at bounding box center [344, 120] width 41 height 7
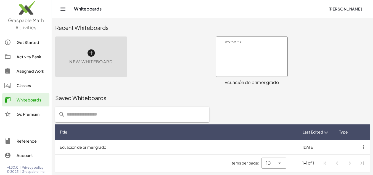
click at [254, 67] on div at bounding box center [251, 57] width 71 height 40
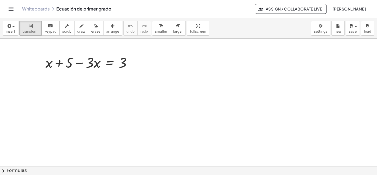
drag, startPoint x: 180, startPoint y: 30, endPoint x: 180, endPoint y: 54, distance: 24.0
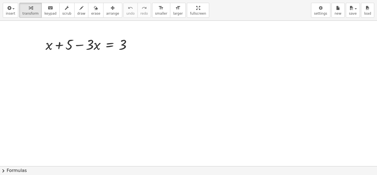
click at [180, 54] on div "insert select one: Math Expression Function Text Youtube Video Graphing Geometr…" at bounding box center [188, 87] width 377 height 175
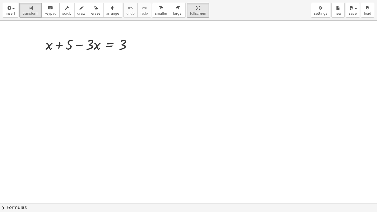
click at [218, 109] on div at bounding box center [188, 203] width 377 height 365
drag, startPoint x: 181, startPoint y: 6, endPoint x: 181, endPoint y: -18, distance: 24.0
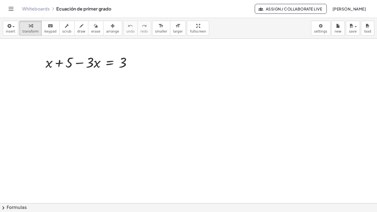
click at [181, 0] on html "Graspable Math Activities Get Started Activity Bank Assigned Work Classes White…" at bounding box center [188, 106] width 377 height 212
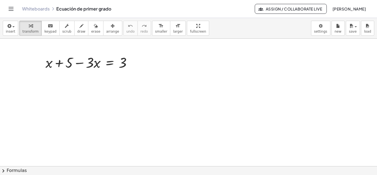
drag, startPoint x: 247, startPoint y: 8, endPoint x: 375, endPoint y: 10, distance: 128.2
click at [373, 10] on header "Whiteboards Ecuación de primer grado Assign / Collaborate Live Kat Esquivel" at bounding box center [188, 9] width 377 height 18
click at [355, 31] on span "save" at bounding box center [353, 32] width 8 height 4
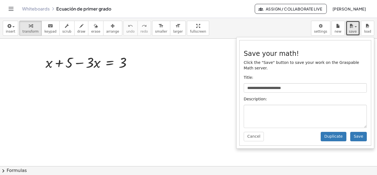
click at [203, 124] on div at bounding box center [188, 166] width 377 height 255
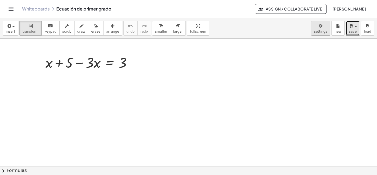
click at [321, 32] on body "**********" at bounding box center [188, 87] width 377 height 175
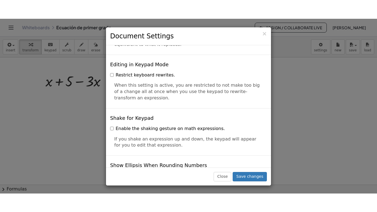
scroll to position [1353, 0]
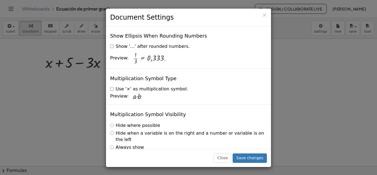
click at [324, 90] on div "× Document Settings These settings are saved with the document you are currentl…" at bounding box center [188, 87] width 377 height 175
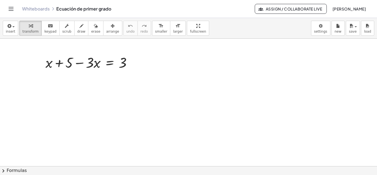
drag, startPoint x: 178, startPoint y: 28, endPoint x: 178, endPoint y: 52, distance: 24.0
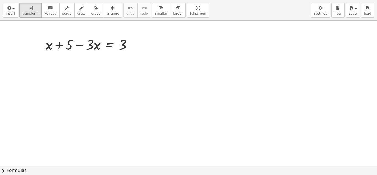
click at [178, 52] on div "**********" at bounding box center [188, 87] width 377 height 175
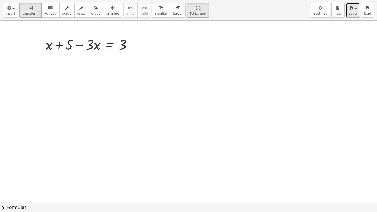
click at [353, 12] on span "save" at bounding box center [353, 14] width 8 height 4
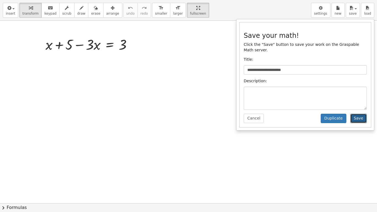
click at [363, 114] on button "Save" at bounding box center [358, 118] width 17 height 9
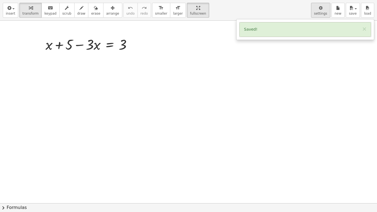
click at [325, 10] on div "button" at bounding box center [320, 7] width 13 height 7
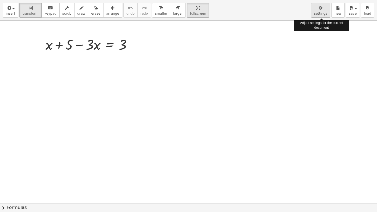
scroll to position [1327, 0]
click at [325, 10] on div "button" at bounding box center [320, 7] width 13 height 7
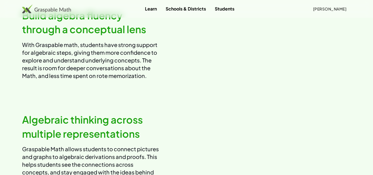
scroll to position [331, 0]
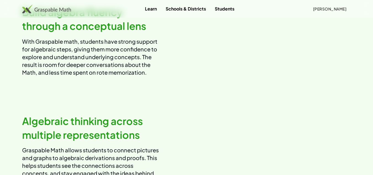
click at [259, 54] on video at bounding box center [271, 41] width 160 height 80
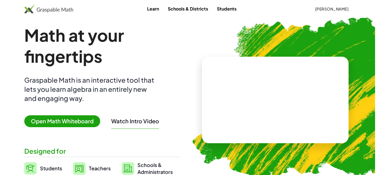
scroll to position [0, 0]
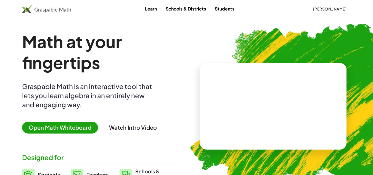
click at [66, 123] on span "Open Math Whiteboard" at bounding box center [60, 128] width 76 height 12
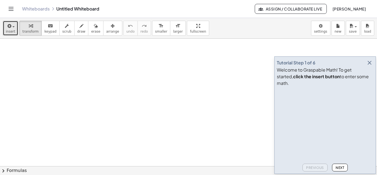
click at [9, 32] on span "insert" at bounding box center [10, 32] width 9 height 4
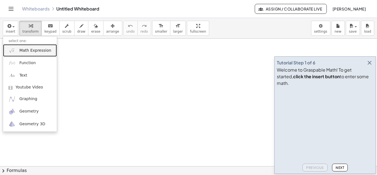
click at [28, 51] on span "Math Expression" at bounding box center [35, 51] width 32 height 6
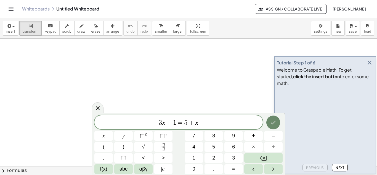
click at [271, 122] on icon "Done" at bounding box center [273, 122] width 7 height 7
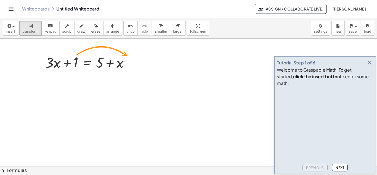
click at [367, 66] on icon "button" at bounding box center [370, 62] width 7 height 7
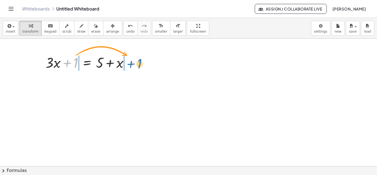
drag, startPoint x: 71, startPoint y: 60, endPoint x: 133, endPoint y: 59, distance: 61.6
click at [133, 59] on div at bounding box center [89, 62] width 93 height 19
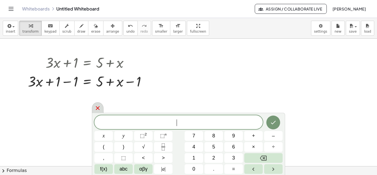
click at [100, 110] on icon at bounding box center [97, 108] width 7 height 7
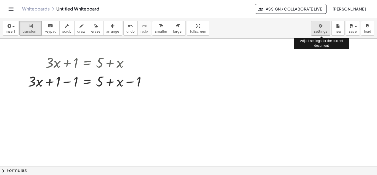
click at [324, 31] on body "Graspable Math Activities Get Started Activity Bank Assigned Work Classes White…" at bounding box center [188, 87] width 377 height 175
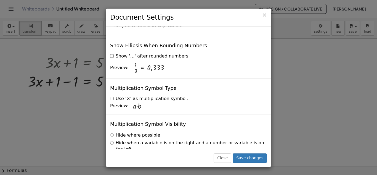
scroll to position [1353, 0]
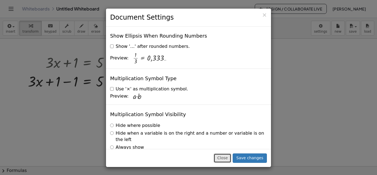
click at [229, 155] on button "Close" at bounding box center [223, 157] width 18 height 9
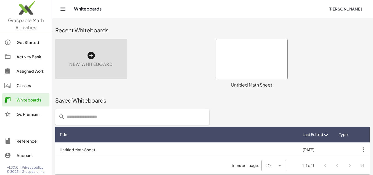
click at [22, 59] on div "Activity Bank" at bounding box center [32, 56] width 31 height 7
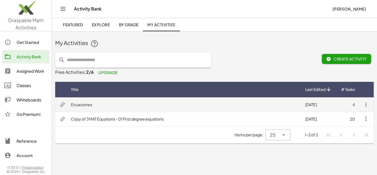
click at [81, 104] on td "Ecuaciones" at bounding box center [184, 104] width 234 height 14
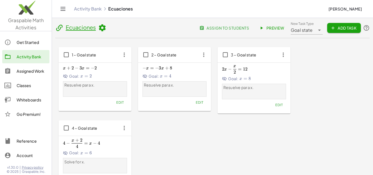
click at [88, 72] on div "x + 2 − 3 x = − 2 x+2-3x=-2 x + 2 − 3 x = − 2 Goal: x = 2 x=2 x = 2" at bounding box center [95, 71] width 64 height 15
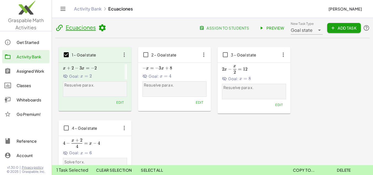
click at [308, 170] on span "Copy to..." at bounding box center [304, 169] width 22 height 5
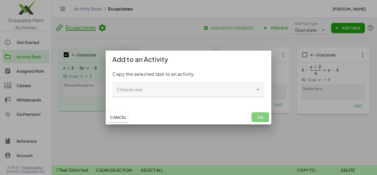
click at [256, 120] on div "Cancel OK" at bounding box center [189, 117] width 166 height 14
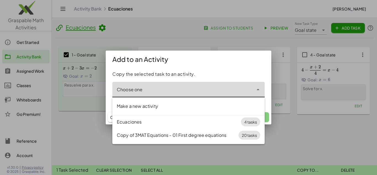
click at [243, 89] on input "Choose one" at bounding box center [182, 92] width 141 height 7
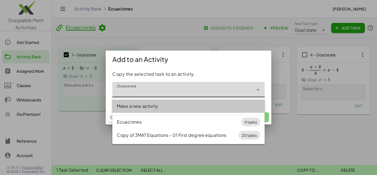
click at [191, 104] on div "Make a new activity" at bounding box center [189, 106] width 144 height 7
type input "**********"
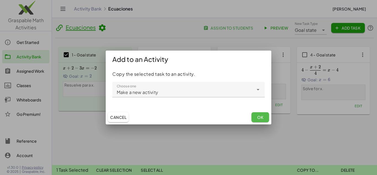
click at [261, 122] on button "OK" at bounding box center [261, 117] width 18 height 10
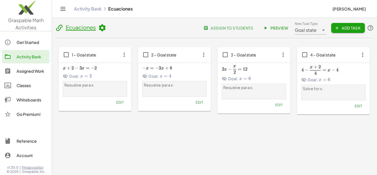
click at [237, 55] on span "3 – Goal state" at bounding box center [244, 54] width 26 height 5
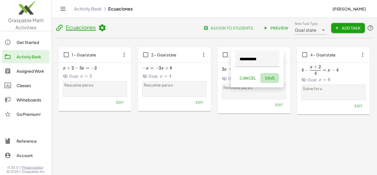
drag, startPoint x: 273, startPoint y: 81, endPoint x: 273, endPoint y: 76, distance: 5.5
click at [273, 81] on button "Save" at bounding box center [269, 78] width 19 height 10
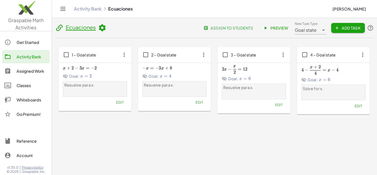
click at [282, 30] on span "Preview" at bounding box center [276, 27] width 24 height 5
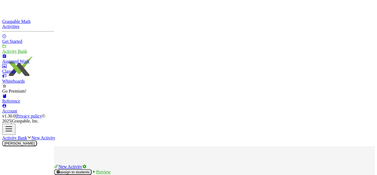
drag, startPoint x: 100, startPoint y: 117, endPoint x: 114, endPoint y: 97, distance: 24.9
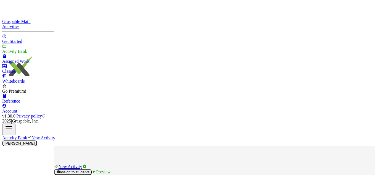
click at [110, 169] on link "Preview" at bounding box center [101, 171] width 19 height 5
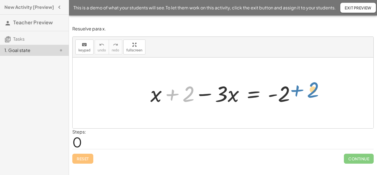
drag, startPoint x: 186, startPoint y: 94, endPoint x: 309, endPoint y: 89, distance: 123.3
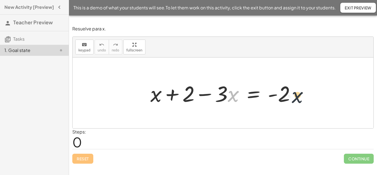
drag, startPoint x: 233, startPoint y: 98, endPoint x: 301, endPoint y: 99, distance: 68.0
click at [301, 99] on div at bounding box center [225, 93] width 155 height 28
drag, startPoint x: 229, startPoint y: 97, endPoint x: 214, endPoint y: 112, distance: 20.9
click at [214, 116] on div "· x + x + 2 − · 3 · x = - 2" at bounding box center [223, 92] width 301 height 71
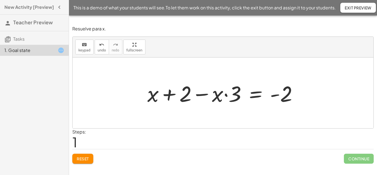
click at [213, 112] on div at bounding box center [223, 92] width 301 height 71
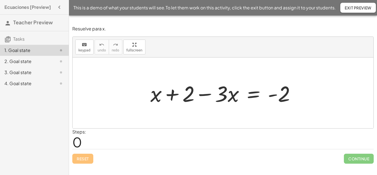
click at [42, 81] on div "4. Goal state" at bounding box center [26, 83] width 44 height 7
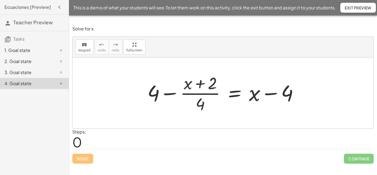
click at [171, 93] on div at bounding box center [225, 93] width 161 height 43
click at [200, 84] on div at bounding box center [225, 93] width 161 height 43
drag, startPoint x: 204, startPoint y: 106, endPoint x: 182, endPoint y: 88, distance: 27.9
click at [182, 88] on div at bounding box center [225, 93] width 161 height 43
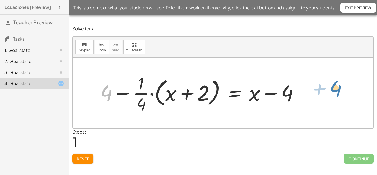
drag, startPoint x: 110, startPoint y: 94, endPoint x: 334, endPoint y: 93, distance: 223.7
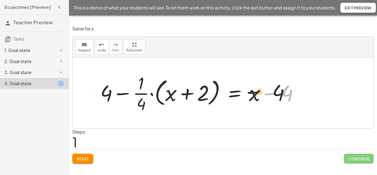
drag, startPoint x: 252, startPoint y: 98, endPoint x: 233, endPoint y: 99, distance: 19.1
click at [226, 98] on div at bounding box center [201, 93] width 208 height 43
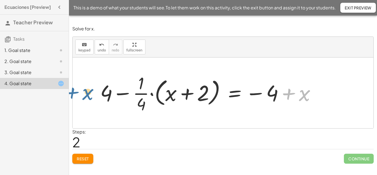
drag, startPoint x: 292, startPoint y: 96, endPoint x: 75, endPoint y: 95, distance: 216.5
click at [75, 95] on div "+ 4 − · ( + x + 2 ) · 4 = + x − 4 + 4 − · · 1 · 4 · ( + x + 2 ) = + x − 4 + x +…" at bounding box center [223, 92] width 301 height 71
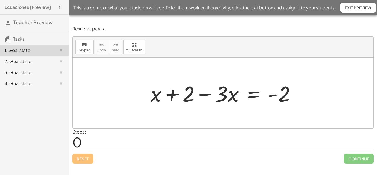
click at [361, 7] on span "Exit Preview" at bounding box center [358, 7] width 27 height 5
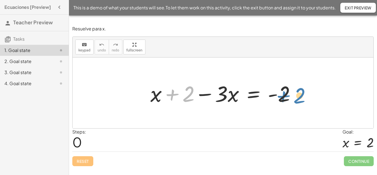
drag, startPoint x: 179, startPoint y: 95, endPoint x: 289, endPoint y: 97, distance: 110.2
click at [289, 97] on div at bounding box center [225, 93] width 155 height 28
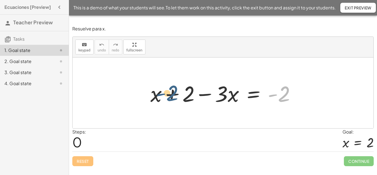
drag, startPoint x: 278, startPoint y: 94, endPoint x: 173, endPoint y: 94, distance: 105.0
click at [173, 94] on div at bounding box center [225, 93] width 155 height 28
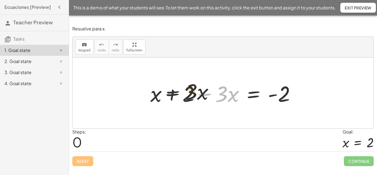
drag, startPoint x: 214, startPoint y: 98, endPoint x: 176, endPoint y: 95, distance: 37.9
click at [176, 95] on div at bounding box center [225, 93] width 155 height 28
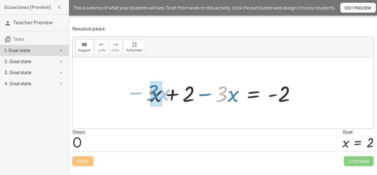
drag, startPoint x: 225, startPoint y: 95, endPoint x: 159, endPoint y: 95, distance: 66.0
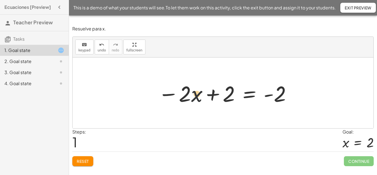
drag, startPoint x: 194, startPoint y: 95, endPoint x: 197, endPoint y: 96, distance: 3.1
click at [197, 96] on div at bounding box center [224, 93] width 139 height 28
drag, startPoint x: 229, startPoint y: 96, endPoint x: 283, endPoint y: 93, distance: 54.2
click at [283, 93] on div at bounding box center [224, 93] width 139 height 28
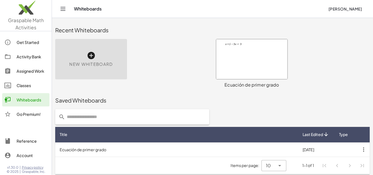
drag, startPoint x: 239, startPoint y: 67, endPoint x: 160, endPoint y: 64, distance: 79.6
click at [160, 64] on div "New Whiteboard" at bounding box center [132, 64] width 161 height 56
drag, startPoint x: 259, startPoint y: 67, endPoint x: 247, endPoint y: 66, distance: 12.3
click at [247, 66] on div at bounding box center [251, 59] width 71 height 40
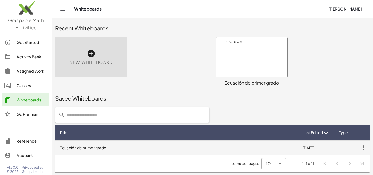
scroll to position [2, 0]
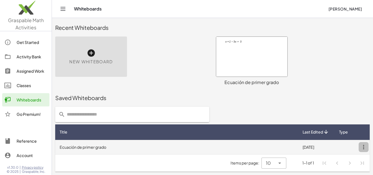
click at [365, 149] on icon "button" at bounding box center [364, 147] width 10 height 10
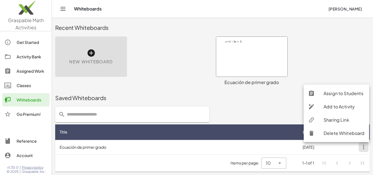
click at [336, 106] on div "Add to Activity" at bounding box center [344, 106] width 41 height 7
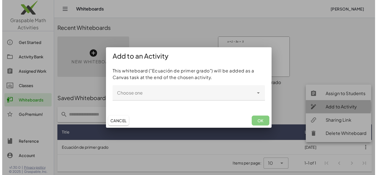
scroll to position [0, 0]
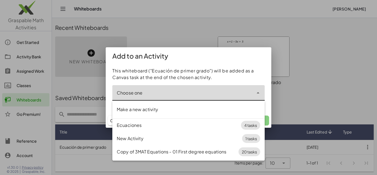
click at [226, 95] on input "Choose one" at bounding box center [182, 95] width 141 height 7
click at [194, 125] on div "Ecuaciones" at bounding box center [179, 125] width 124 height 7
type input "**********"
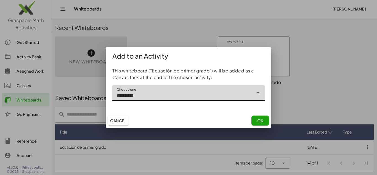
click at [257, 121] on span "OK" at bounding box center [260, 120] width 6 height 5
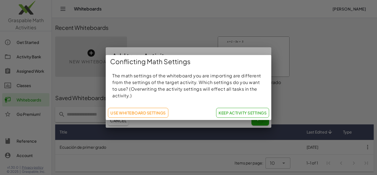
click at [153, 111] on span "Use Whiteboard Settings" at bounding box center [138, 112] width 56 height 5
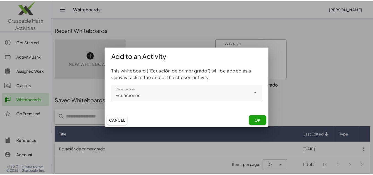
scroll to position [2, 0]
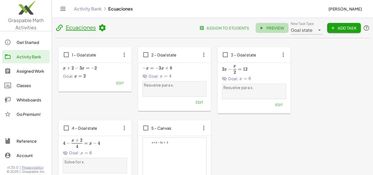
click at [266, 28] on span "Preview" at bounding box center [272, 27] width 24 height 5
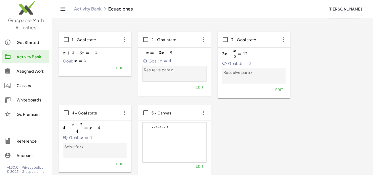
scroll to position [28, 0]
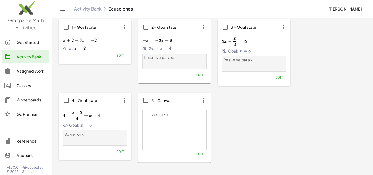
click at [186, 118] on div at bounding box center [175, 130] width 64 height 40
click at [117, 56] on span "Edit" at bounding box center [119, 55] width 7 height 4
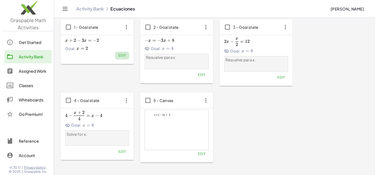
scroll to position [0, 0]
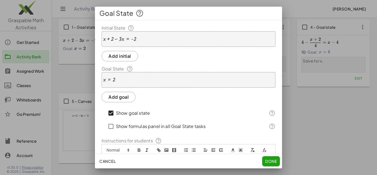
click at [146, 35] on div "+ x + 2 − · 3 · x = - 2" at bounding box center [189, 38] width 174 height 15
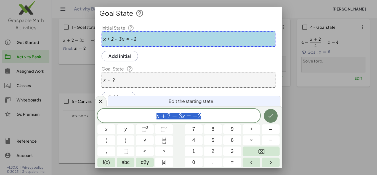
click at [270, 117] on icon "Done" at bounding box center [270, 116] width 5 height 4
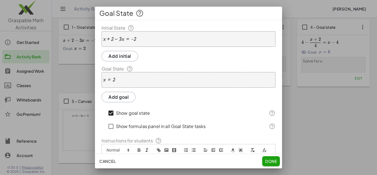
click at [272, 164] on button "Done" at bounding box center [271, 161] width 18 height 10
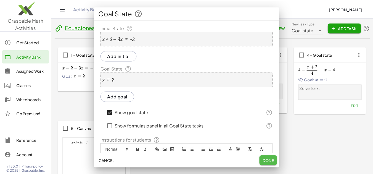
scroll to position [28, 0]
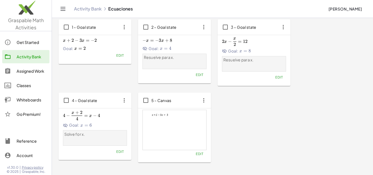
click at [198, 154] on span "Edit" at bounding box center [199, 154] width 7 height 4
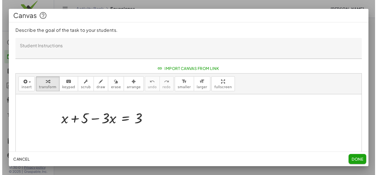
scroll to position [0, 0]
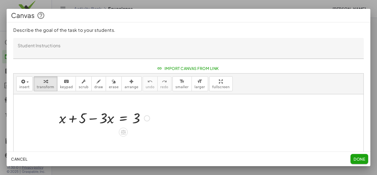
click at [135, 117] on div at bounding box center [104, 117] width 96 height 19
click at [28, 86] on span "insert" at bounding box center [24, 87] width 10 height 4
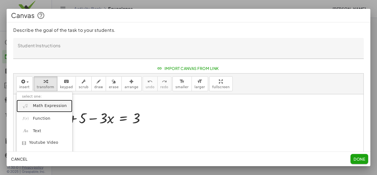
click at [56, 106] on span "Math Expression" at bounding box center [50, 106] width 34 height 6
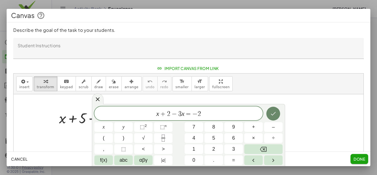
click at [272, 114] on icon "Done" at bounding box center [273, 113] width 7 height 7
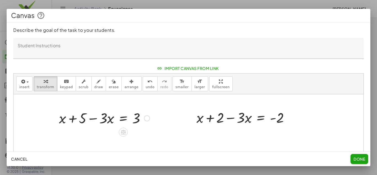
click at [129, 114] on div at bounding box center [104, 117] width 96 height 19
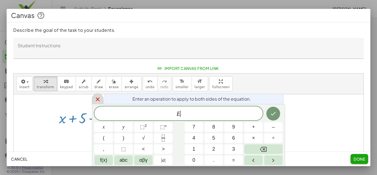
click at [100, 99] on icon at bounding box center [97, 99] width 7 height 7
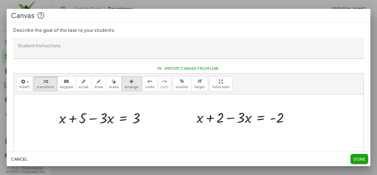
click at [125, 82] on div "button" at bounding box center [132, 81] width 14 height 7
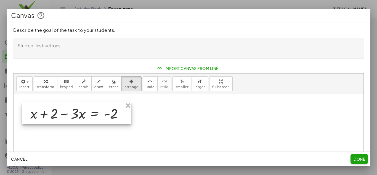
drag, startPoint x: 225, startPoint y: 122, endPoint x: 58, endPoint y: 117, distance: 166.9
click at [58, 117] on div at bounding box center [76, 113] width 109 height 22
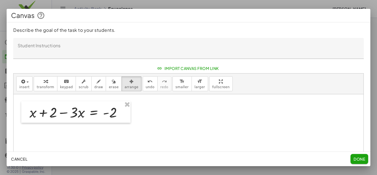
click at [173, 130] on div at bounding box center [189, 155] width 350 height 122
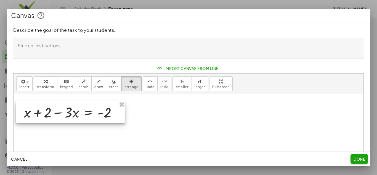
drag, startPoint x: 74, startPoint y: 117, endPoint x: 69, endPoint y: 117, distance: 4.7
click at [69, 117] on div at bounding box center [70, 112] width 109 height 22
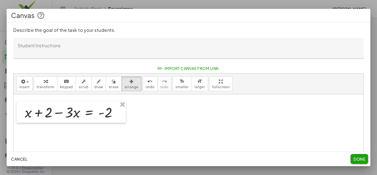
click at [198, 119] on div at bounding box center [189, 155] width 350 height 122
click at [361, 154] on div "Cancel Done" at bounding box center [189, 159] width 364 height 14
click at [360, 159] on span "Done" at bounding box center [360, 158] width 12 height 5
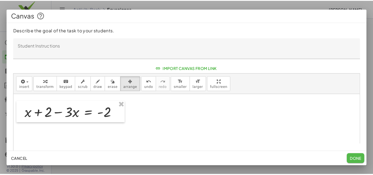
scroll to position [28, 0]
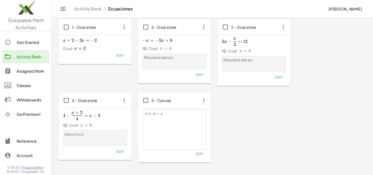
click at [125, 30] on icon "button" at bounding box center [124, 27] width 10 height 10
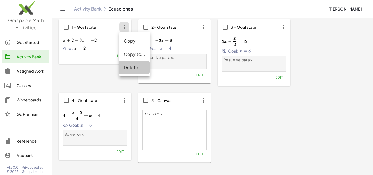
click at [131, 70] on div "Delete" at bounding box center [135, 67] width 22 height 7
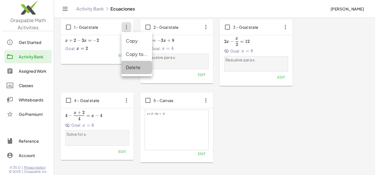
scroll to position [0, 0]
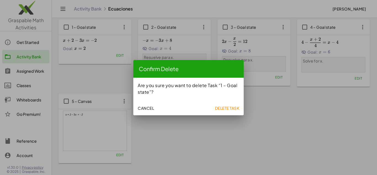
click at [219, 106] on span "Delete Task" at bounding box center [227, 108] width 25 height 5
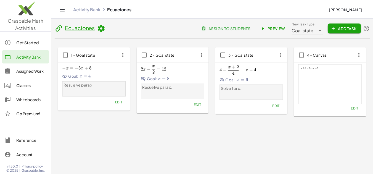
scroll to position [28, 0]
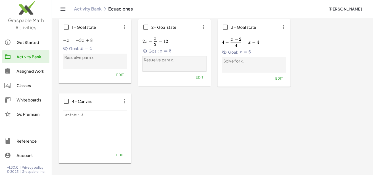
click at [121, 77] on span "Edit" at bounding box center [119, 75] width 7 height 4
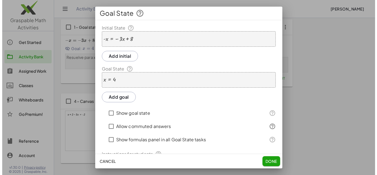
scroll to position [0, 0]
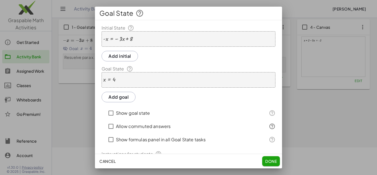
click at [145, 35] on div "- x = − · 3 · x + 8" at bounding box center [189, 38] width 174 height 15
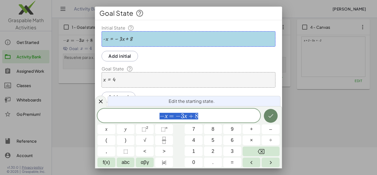
click at [273, 119] on icon "Done" at bounding box center [271, 115] width 7 height 7
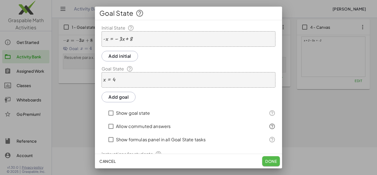
click at [269, 159] on span "Done" at bounding box center [271, 161] width 12 height 5
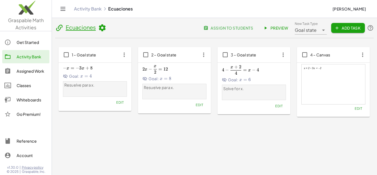
click at [359, 110] on button "Edit" at bounding box center [359, 108] width 14 height 8
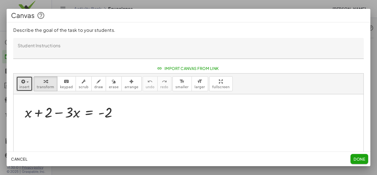
click at [20, 85] on span "insert" at bounding box center [24, 87] width 10 height 4
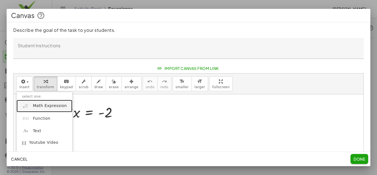
click at [44, 106] on span "Math Expression" at bounding box center [50, 106] width 34 height 6
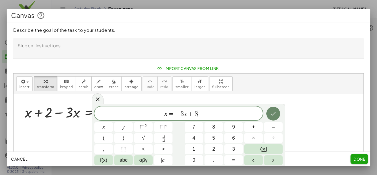
click at [273, 114] on icon "Done" at bounding box center [273, 114] width 5 height 4
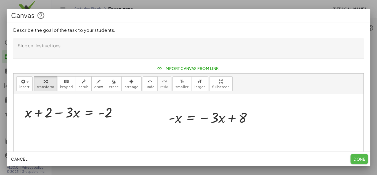
click at [357, 159] on span "Done" at bounding box center [360, 158] width 12 height 5
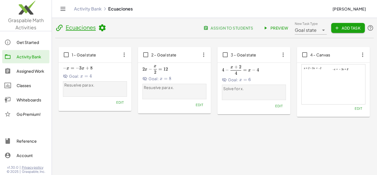
click at [125, 55] on icon "button" at bounding box center [124, 55] width 10 height 10
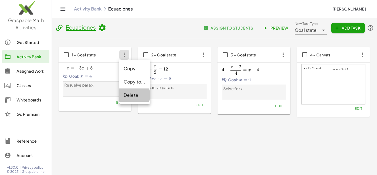
click at [132, 97] on div "Delete" at bounding box center [135, 95] width 22 height 7
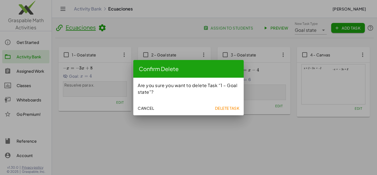
click at [218, 110] on span "Delete Task" at bounding box center [227, 108] width 25 height 5
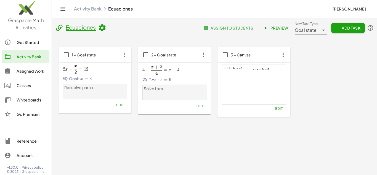
click at [122, 55] on icon "button" at bounding box center [124, 55] width 10 height 10
click at [122, 106] on span "Edit" at bounding box center [119, 105] width 7 height 4
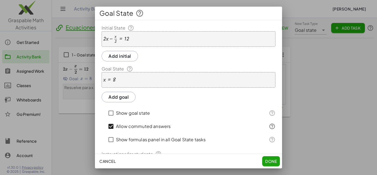
click at [145, 42] on div "+ · 2 · x − · x · 2 = 12" at bounding box center [189, 38] width 174 height 15
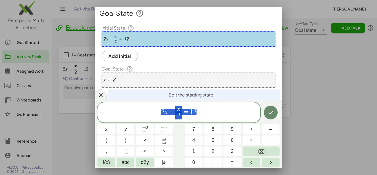
click at [268, 115] on icon "Done" at bounding box center [271, 112] width 7 height 7
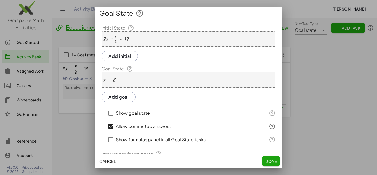
click at [272, 155] on div "Cancel Done" at bounding box center [188, 161] width 187 height 14
click at [272, 159] on span "Done" at bounding box center [271, 161] width 12 height 5
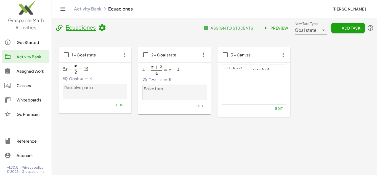
click at [282, 85] on div at bounding box center [254, 84] width 64 height 40
click at [283, 109] on span "Edit" at bounding box center [278, 108] width 7 height 4
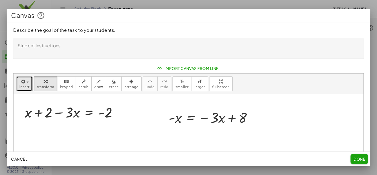
click at [22, 86] on span "insert" at bounding box center [24, 87] width 10 height 4
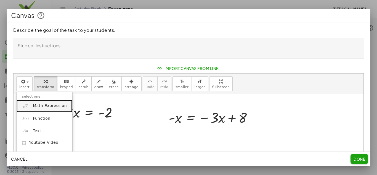
drag, startPoint x: 44, startPoint y: 107, endPoint x: 47, endPoint y: 109, distance: 3.1
click at [44, 107] on span "Math Expression" at bounding box center [50, 106] width 34 height 6
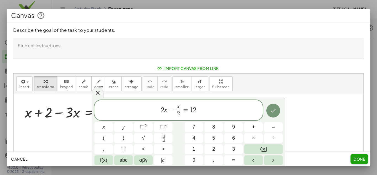
click at [273, 112] on icon "Done" at bounding box center [273, 111] width 5 height 4
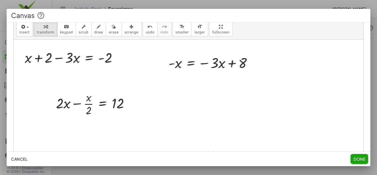
scroll to position [55, 0]
drag, startPoint x: 114, startPoint y: 105, endPoint x: 319, endPoint y: 55, distance: 211.5
click at [319, 55] on div "+ x + 2 − · 3 · x = - 2 - x = − · 3 · x + 8 12 + · 2 · x − · x · 2 = 12" at bounding box center [189, 100] width 350 height 122
click at [121, 126] on div at bounding box center [189, 100] width 350 height 122
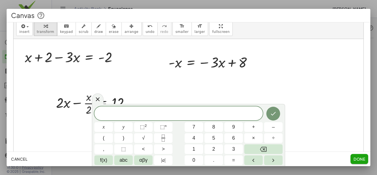
click at [177, 76] on div at bounding box center [189, 100] width 350 height 122
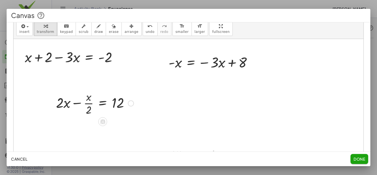
click at [129, 102] on div at bounding box center [131, 103] width 6 height 6
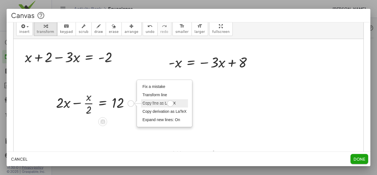
drag, startPoint x: 131, startPoint y: 104, endPoint x: 171, endPoint y: 103, distance: 40.3
click at [138, 103] on div "+ · 2 · x − · x · 2 = 12 Fix a mistake Transform line Copy line as LaTeX Copy d…" at bounding box center [93, 103] width 90 height 30
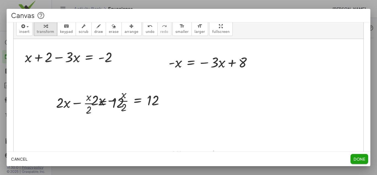
click at [186, 126] on div at bounding box center [189, 100] width 350 height 122
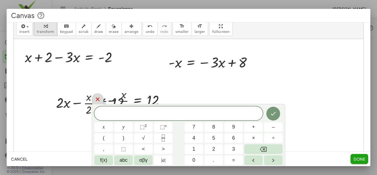
click at [101, 97] on icon at bounding box center [97, 99] width 7 height 7
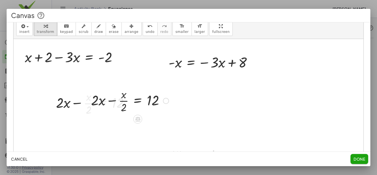
click at [152, 114] on div "+ · 2 · x − · x · 2 = 12" at bounding box center [128, 100] width 90 height 30
click at [125, 33] on span "arrange" at bounding box center [132, 32] width 14 height 4
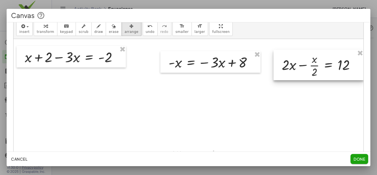
drag, startPoint x: 111, startPoint y: 96, endPoint x: 338, endPoint y: 57, distance: 230.0
click at [338, 57] on div at bounding box center [319, 65] width 90 height 30
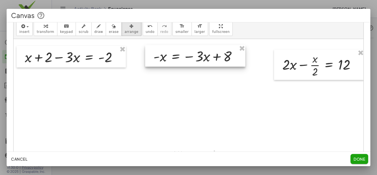
drag, startPoint x: 188, startPoint y: 60, endPoint x: 169, endPoint y: 56, distance: 19.4
click at [169, 56] on div at bounding box center [195, 56] width 100 height 22
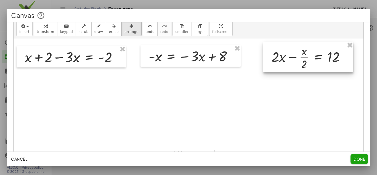
drag, startPoint x: 296, startPoint y: 59, endPoint x: 293, endPoint y: 56, distance: 3.9
click at [293, 56] on div at bounding box center [308, 57] width 90 height 30
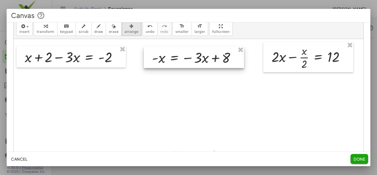
drag, startPoint x: 191, startPoint y: 53, endPoint x: 194, endPoint y: 55, distance: 3.6
click at [194, 55] on div at bounding box center [194, 57] width 100 height 22
click at [182, 122] on div at bounding box center [190, 100] width 352 height 122
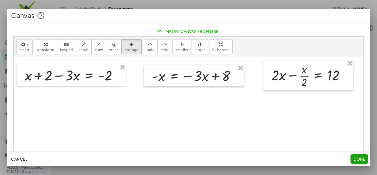
scroll to position [28, 0]
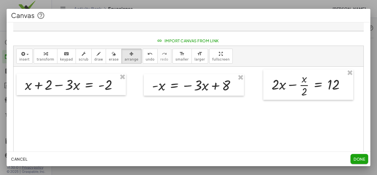
click at [356, 161] on span "Done" at bounding box center [360, 158] width 12 height 5
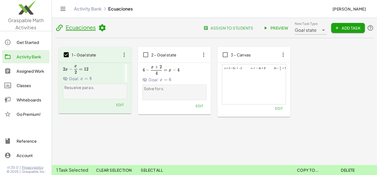
click at [124, 59] on icon "button" at bounding box center [124, 55] width 10 height 10
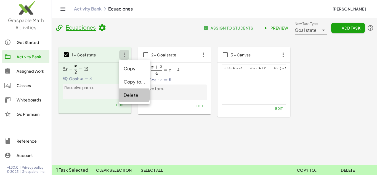
click at [128, 99] on div "Delete" at bounding box center [134, 94] width 31 height 13
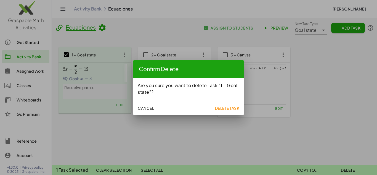
click at [226, 109] on span "Delete Task" at bounding box center [227, 108] width 25 height 5
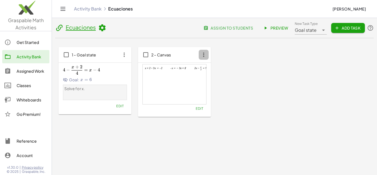
click at [205, 54] on icon "button" at bounding box center [204, 55] width 10 height 10
click at [185, 108] on div "Edit" at bounding box center [175, 108] width 64 height 8
click at [272, 28] on span "Preview" at bounding box center [276, 27] width 24 height 5
click at [206, 58] on icon "button" at bounding box center [204, 55] width 10 height 10
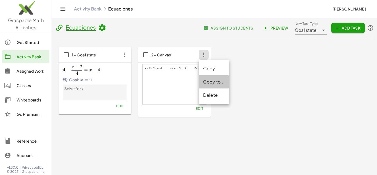
click at [215, 83] on div "Copy to..." at bounding box center [214, 81] width 22 height 7
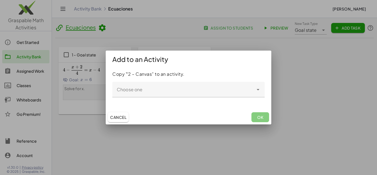
drag, startPoint x: 120, startPoint y: 119, endPoint x: 121, endPoint y: 116, distance: 2.8
click at [120, 118] on span "Cancel" at bounding box center [118, 117] width 16 height 5
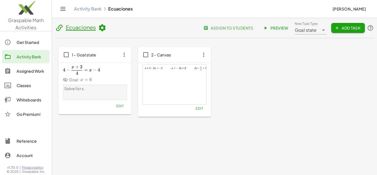
click at [203, 55] on icon "button" at bounding box center [204, 55] width 10 height 10
click at [212, 68] on div "Copy" at bounding box center [214, 68] width 22 height 7
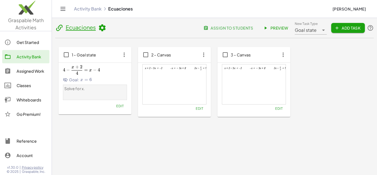
click at [330, 111] on div "1 – Goal state 4 − x + 2 4 = x − 4 4-\frac{x+2}{4}=x-4 4 − 4 x + 2 ​ = x − 4 Go…" at bounding box center [215, 82] width 312 height 70
click at [203, 108] on span "Edit" at bounding box center [199, 108] width 7 height 4
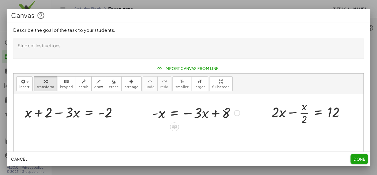
click at [191, 118] on div at bounding box center [195, 112] width 93 height 19
click at [125, 85] on span "arrange" at bounding box center [132, 87] width 14 height 4
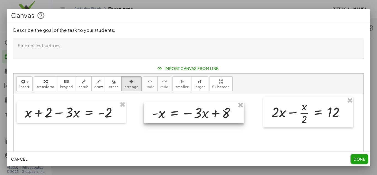
click at [185, 113] on div at bounding box center [194, 113] width 100 height 22
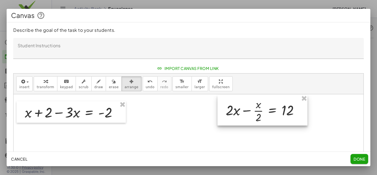
drag, startPoint x: 291, startPoint y: 112, endPoint x: 245, endPoint y: 110, distance: 45.9
click at [245, 110] on div at bounding box center [263, 110] width 90 height 30
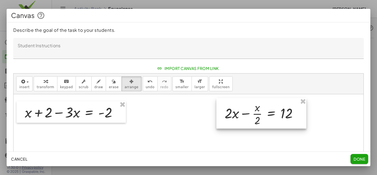
drag, startPoint x: 246, startPoint y: 111, endPoint x: 245, endPoint y: 114, distance: 3.2
click at [245, 114] on div at bounding box center [262, 113] width 90 height 30
click at [334, 118] on div at bounding box center [189, 155] width 350 height 122
click at [361, 160] on span "Done" at bounding box center [360, 158] width 12 height 5
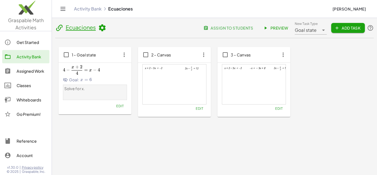
click at [121, 106] on span "Edit" at bounding box center [119, 106] width 7 height 4
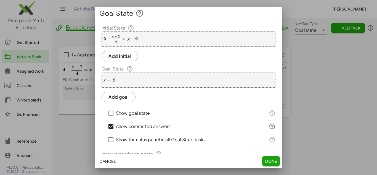
click at [171, 35] on div "+ 4 − · ( + x + 2 ) · 4 = + x − 4" at bounding box center [189, 38] width 174 height 15
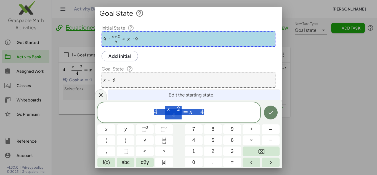
click at [268, 111] on icon "Done" at bounding box center [271, 112] width 7 height 7
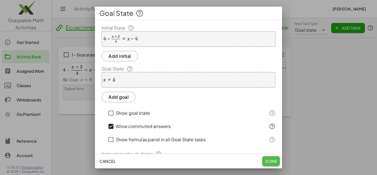
click at [267, 159] on span "Done" at bounding box center [271, 161] width 12 height 5
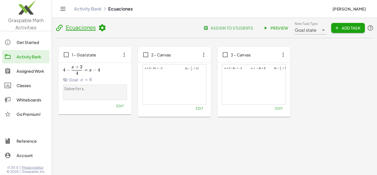
click at [276, 78] on div at bounding box center [254, 84] width 64 height 40
click at [282, 111] on button "Edit" at bounding box center [279, 108] width 14 height 8
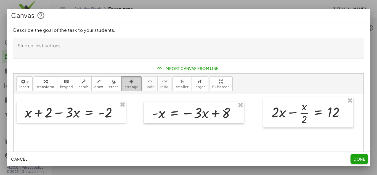
click at [130, 81] on icon "button" at bounding box center [132, 81] width 4 height 7
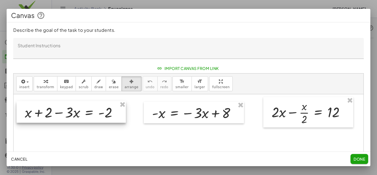
click at [80, 117] on div at bounding box center [71, 112] width 109 height 22
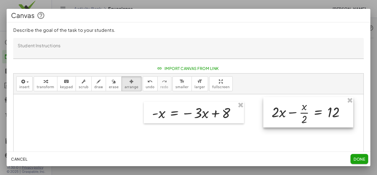
click at [336, 118] on div at bounding box center [308, 112] width 90 height 30
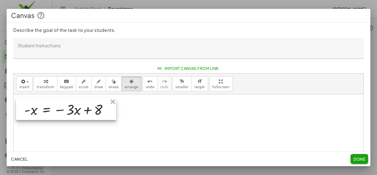
drag, startPoint x: 199, startPoint y: 112, endPoint x: 72, endPoint y: 110, distance: 127.4
click at [72, 110] on div at bounding box center [66, 109] width 100 height 22
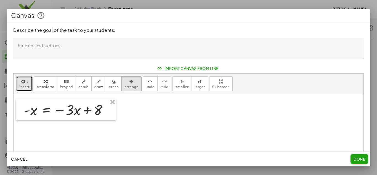
click at [19, 87] on button "insert" at bounding box center [24, 83] width 16 height 15
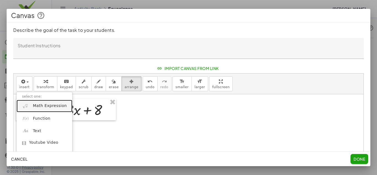
click at [37, 106] on span "Math Expression" at bounding box center [50, 106] width 34 height 6
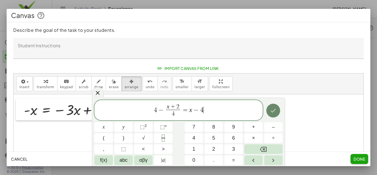
click at [277, 108] on icon "Done" at bounding box center [273, 110] width 7 height 7
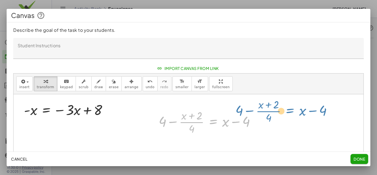
drag, startPoint x: 218, startPoint y: 125, endPoint x: 296, endPoint y: 113, distance: 78.2
click at [296, 113] on div "- x = − · 3 · x + 8 + 4 − · ( + x + 2 ) · 4 = + x − 4 + 4 − · ( + x + 2 ) · 4 =…" at bounding box center [189, 155] width 350 height 122
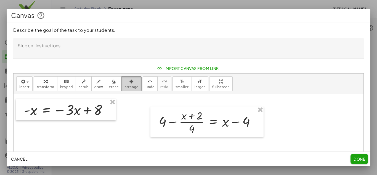
click at [122, 85] on button "arrange" at bounding box center [132, 83] width 20 height 15
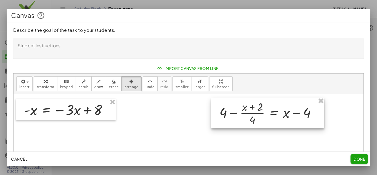
drag, startPoint x: 208, startPoint y: 126, endPoint x: 269, endPoint y: 118, distance: 61.7
click at [269, 118] on div at bounding box center [267, 112] width 113 height 30
click at [178, 132] on div at bounding box center [189, 155] width 350 height 122
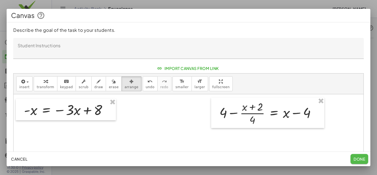
click at [359, 157] on span "Done" at bounding box center [360, 158] width 12 height 5
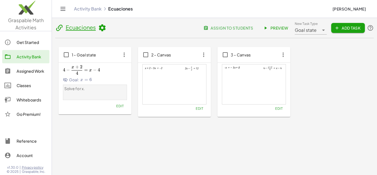
click at [125, 55] on icon "button" at bounding box center [124, 55] width 10 height 10
click at [127, 93] on div "Delete" at bounding box center [135, 95] width 22 height 7
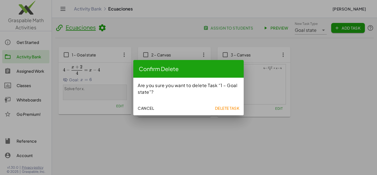
click at [233, 107] on span "Delete Task" at bounding box center [227, 108] width 25 height 5
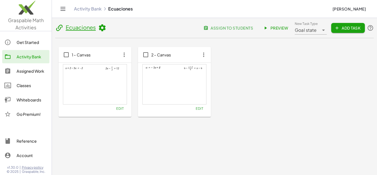
click at [121, 108] on span "Edit" at bounding box center [119, 108] width 7 height 4
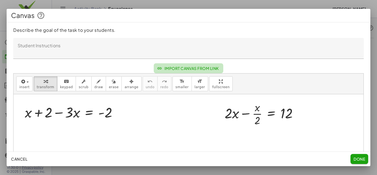
click at [175, 68] on span "Import Canvas From Link" at bounding box center [188, 68] width 61 height 5
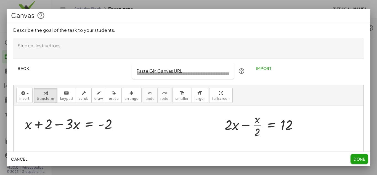
click at [190, 72] on input "Paste GM Canvas URL" at bounding box center [182, 70] width 101 height 15
click at [21, 70] on span "Back" at bounding box center [23, 68] width 11 height 5
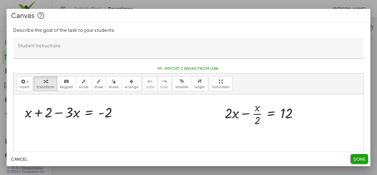
click at [360, 157] on span "Done" at bounding box center [360, 158] width 12 height 5
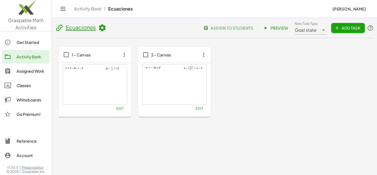
click at [282, 25] on link "Preview" at bounding box center [276, 28] width 33 height 10
click at [124, 56] on icon "button" at bounding box center [124, 55] width 10 height 10
click at [278, 103] on div "1 – Canvas + x + 2 − · 3 · x = - 2 + · 2 · x − · x · 2 = 12 × chevron_right For…" at bounding box center [215, 82] width 312 height 70
click at [123, 56] on icon "button" at bounding box center [124, 55] width 10 height 10
click at [80, 83] on div at bounding box center [95, 84] width 64 height 40
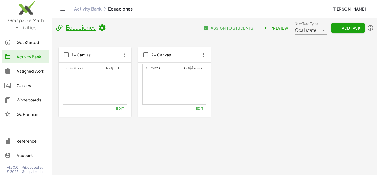
click at [81, 56] on span "1 – Canvas" at bounding box center [81, 54] width 19 height 5
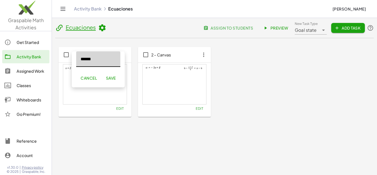
click at [114, 80] on span "Save" at bounding box center [111, 77] width 10 height 5
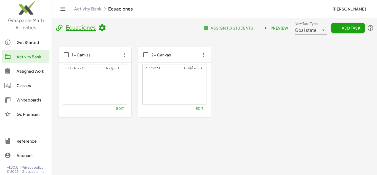
click at [121, 108] on span "Edit" at bounding box center [119, 108] width 7 height 4
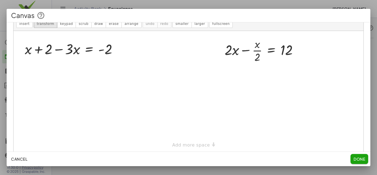
scroll to position [0, 0]
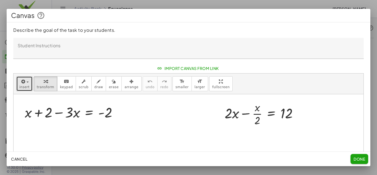
click at [17, 81] on button "insert" at bounding box center [24, 83] width 16 height 15
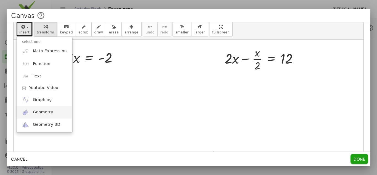
scroll to position [55, 0]
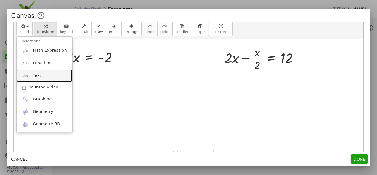
click at [47, 79] on link "Text" at bounding box center [45, 75] width 56 height 12
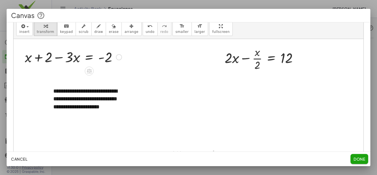
click at [83, 56] on div at bounding box center [73, 56] width 102 height 19
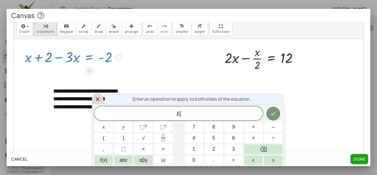
click at [97, 101] on icon at bounding box center [97, 99] width 7 height 7
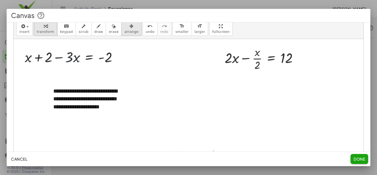
click at [125, 30] on span "arrange" at bounding box center [132, 32] width 14 height 4
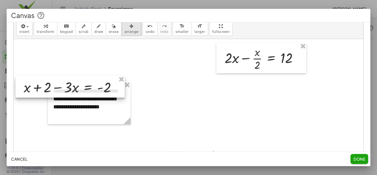
drag, startPoint x: 86, startPoint y: 54, endPoint x: 85, endPoint y: 84, distance: 30.1
click at [85, 84] on div at bounding box center [69, 87] width 109 height 22
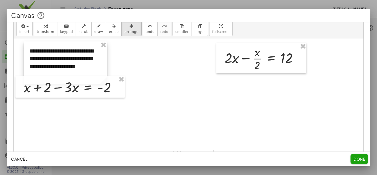
drag, startPoint x: 103, startPoint y: 114, endPoint x: 79, endPoint y: 74, distance: 46.9
click at [79, 74] on div at bounding box center [65, 62] width 83 height 43
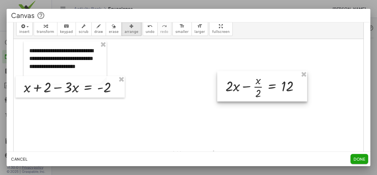
drag, startPoint x: 231, startPoint y: 67, endPoint x: 234, endPoint y: 91, distance: 24.2
click at [234, 91] on div at bounding box center [262, 86] width 90 height 30
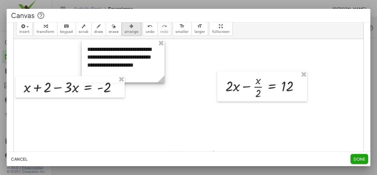
drag, startPoint x: 78, startPoint y: 57, endPoint x: 130, endPoint y: 57, distance: 52.5
click at [130, 57] on div at bounding box center [123, 61] width 83 height 43
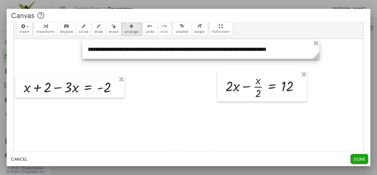
drag, startPoint x: 163, startPoint y: 81, endPoint x: 317, endPoint y: 56, distance: 156.4
click at [317, 56] on icon at bounding box center [316, 55] width 7 height 7
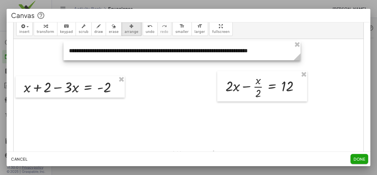
drag, startPoint x: 212, startPoint y: 55, endPoint x: 193, endPoint y: 56, distance: 18.8
click at [193, 56] on div at bounding box center [182, 50] width 237 height 19
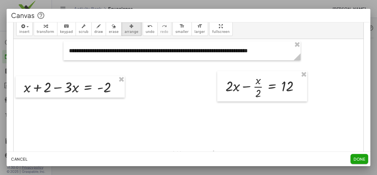
click at [324, 62] on div at bounding box center [189, 100] width 350 height 122
click at [361, 157] on span "Done" at bounding box center [360, 158] width 12 height 5
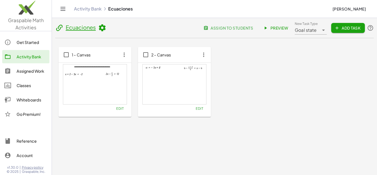
click at [124, 56] on icon "button" at bounding box center [124, 55] width 10 height 10
click at [265, 80] on div "**********" at bounding box center [215, 82] width 312 height 70
click at [239, 30] on span "assign to students" at bounding box center [229, 27] width 49 height 5
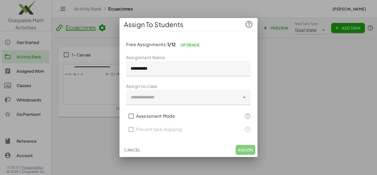
click at [288, 127] on div at bounding box center [188, 87] width 377 height 175
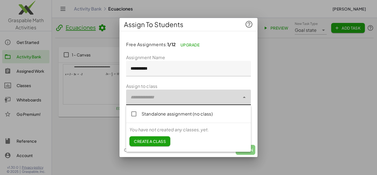
click at [172, 100] on div at bounding box center [183, 96] width 114 height 15
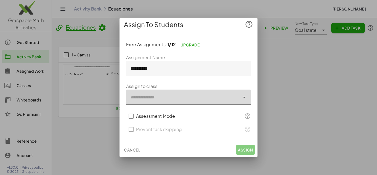
click at [303, 84] on div at bounding box center [188, 87] width 377 height 175
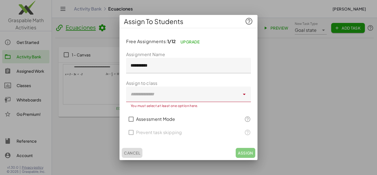
click at [135, 153] on span "Cancel" at bounding box center [132, 152] width 16 height 5
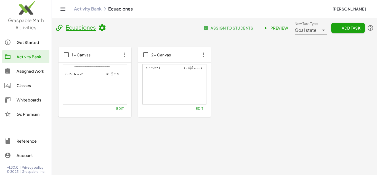
click at [297, 79] on div "**********" at bounding box center [215, 82] width 312 height 70
click at [28, 70] on div "Assigned Work" at bounding box center [32, 71] width 31 height 7
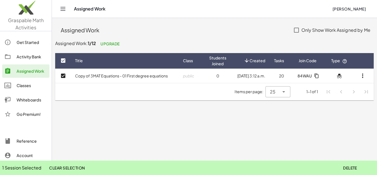
click at [129, 137] on main "Assigned Work Only Show Work Assigned by Me Assigned Work: 1/12 Upgrade Title C…" at bounding box center [214, 87] width 325 height 175
click at [28, 84] on div "Classes" at bounding box center [32, 85] width 31 height 7
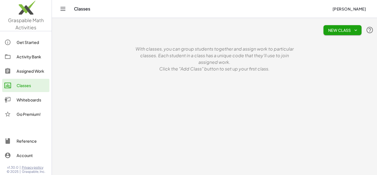
click at [27, 56] on div "Activity Bank" at bounding box center [32, 56] width 31 height 7
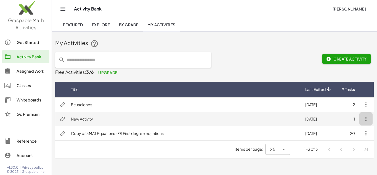
click at [370, 119] on button "button" at bounding box center [366, 118] width 13 height 13
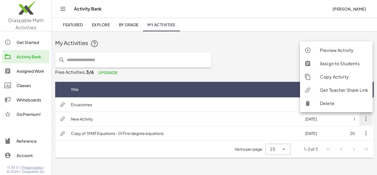
click at [336, 104] on div "Delete" at bounding box center [344, 103] width 48 height 7
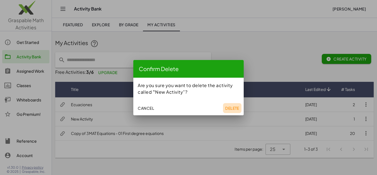
click at [230, 107] on span "Delete" at bounding box center [232, 108] width 14 height 5
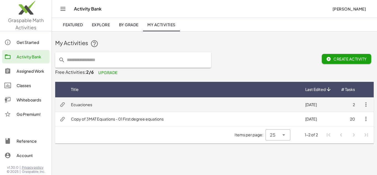
click at [366, 105] on icon "button" at bounding box center [366, 104] width 7 height 7
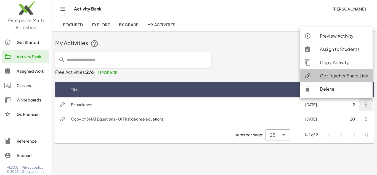
click at [341, 76] on div "Get Teacher Share Link" at bounding box center [344, 75] width 48 height 7
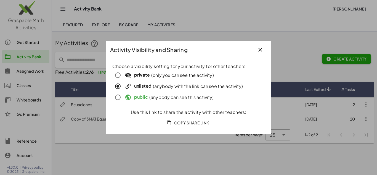
click at [262, 49] on icon "button" at bounding box center [260, 49] width 7 height 7
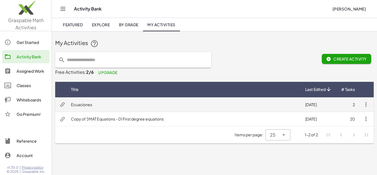
click at [150, 109] on td "Ecuaciones" at bounding box center [184, 104] width 234 height 14
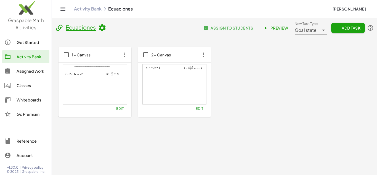
click at [125, 55] on icon "button" at bounding box center [124, 55] width 10 height 10
click at [131, 70] on div "Copy" at bounding box center [135, 68] width 22 height 7
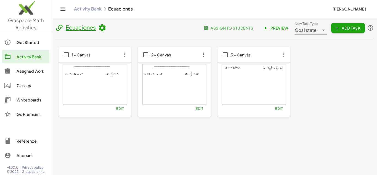
click at [282, 57] on icon "button" at bounding box center [283, 55] width 10 height 10
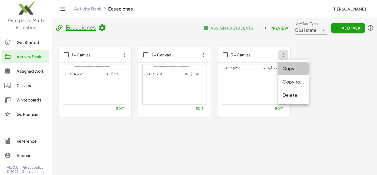
click at [288, 70] on div "Copy" at bounding box center [294, 68] width 22 height 7
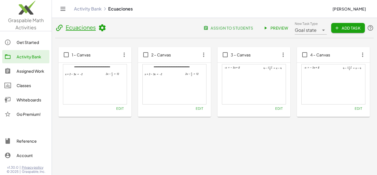
click at [125, 56] on icon "button" at bounding box center [124, 55] width 10 height 10
click at [86, 106] on div "Edit" at bounding box center [95, 108] width 64 height 8
click at [118, 111] on button "Edit" at bounding box center [120, 108] width 14 height 8
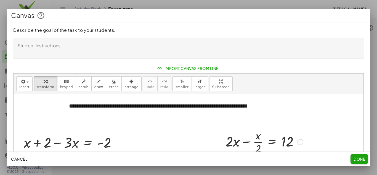
click at [244, 146] on div at bounding box center [264, 142] width 83 height 28
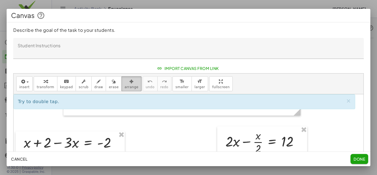
click at [126, 83] on div "button" at bounding box center [132, 81] width 14 height 7
click at [224, 135] on div at bounding box center [262, 141] width 90 height 30
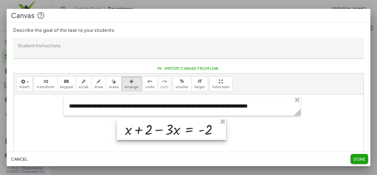
drag, startPoint x: 78, startPoint y: 146, endPoint x: 179, endPoint y: 133, distance: 101.6
click at [179, 133] on div at bounding box center [171, 129] width 109 height 22
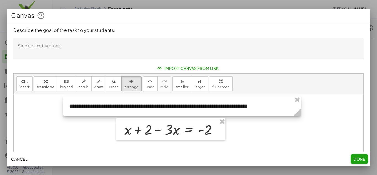
click at [151, 108] on div at bounding box center [182, 105] width 237 height 19
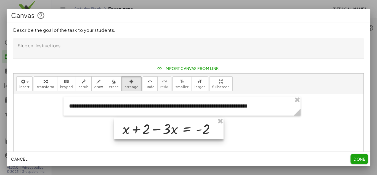
click at [156, 127] on div at bounding box center [168, 129] width 109 height 22
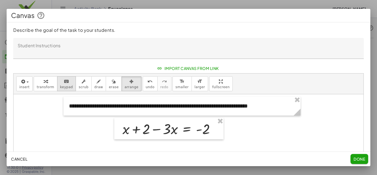
click at [67, 84] on button "keyboard keypad" at bounding box center [66, 83] width 19 height 15
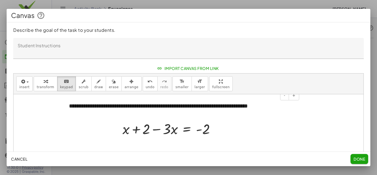
click at [115, 101] on div "**********" at bounding box center [182, 105] width 237 height 19
click at [120, 107] on div "**********" at bounding box center [182, 105] width 237 height 19
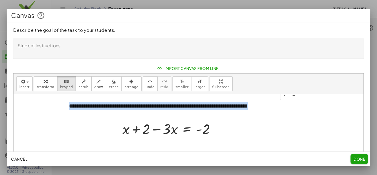
click at [120, 107] on div "**********" at bounding box center [182, 105] width 237 height 19
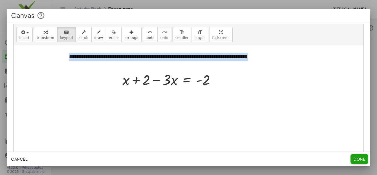
scroll to position [87, 0]
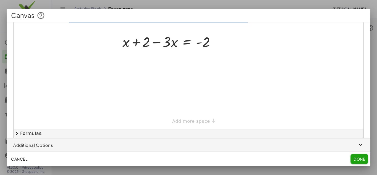
click at [48, 141] on span "button" at bounding box center [189, 144] width 364 height 13
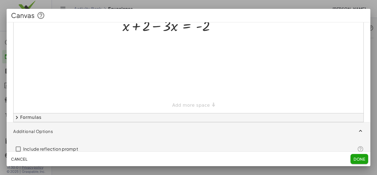
scroll to position [111, 0]
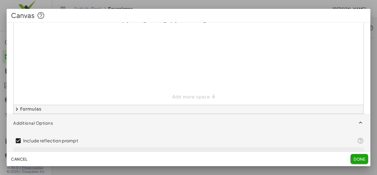
click at [364, 157] on span "Done" at bounding box center [360, 158] width 12 height 5
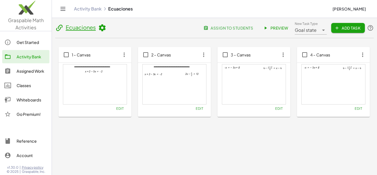
click at [94, 83] on div at bounding box center [95, 84] width 64 height 40
click at [279, 27] on span "Preview" at bounding box center [276, 27] width 24 height 5
click at [200, 110] on span "Edit" at bounding box center [199, 108] width 7 height 4
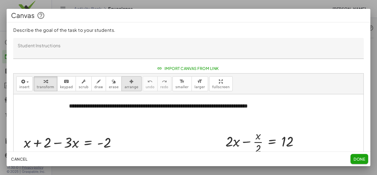
click at [125, 87] on span "arrange" at bounding box center [132, 87] width 14 height 4
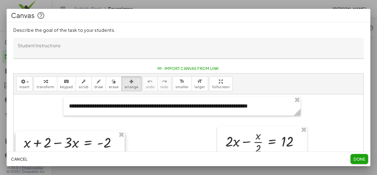
click at [87, 144] on div at bounding box center [69, 142] width 109 height 22
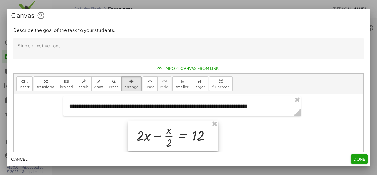
drag, startPoint x: 252, startPoint y: 139, endPoint x: 163, endPoint y: 133, distance: 89.4
click at [163, 133] on div at bounding box center [173, 135] width 90 height 30
click at [280, 131] on div at bounding box center [189, 155] width 350 height 122
click at [191, 111] on div at bounding box center [182, 105] width 237 height 19
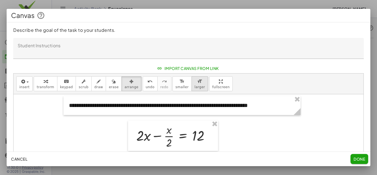
click at [195, 86] on span "larger" at bounding box center [200, 87] width 10 height 4
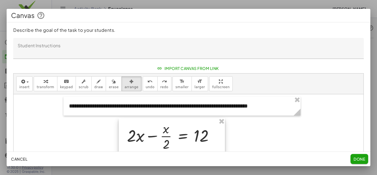
click at [186, 139] on div at bounding box center [172, 135] width 106 height 35
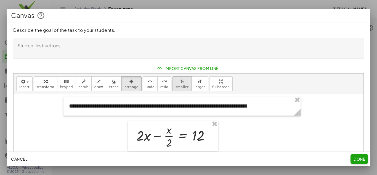
click at [176, 85] on span "smaller" at bounding box center [182, 87] width 13 height 4
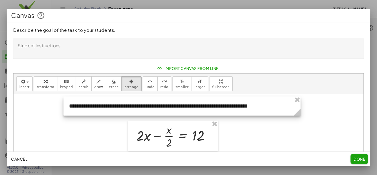
click at [180, 101] on div at bounding box center [182, 105] width 237 height 19
click at [211, 110] on div at bounding box center [182, 105] width 237 height 19
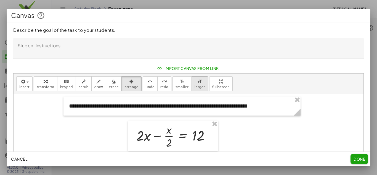
click at [195, 86] on span "larger" at bounding box center [200, 87] width 10 height 4
click at [176, 87] on span "smaller" at bounding box center [182, 87] width 13 height 4
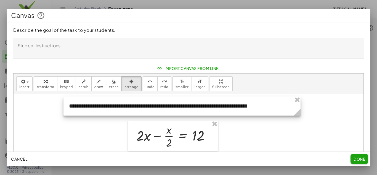
click at [198, 111] on div at bounding box center [182, 105] width 237 height 19
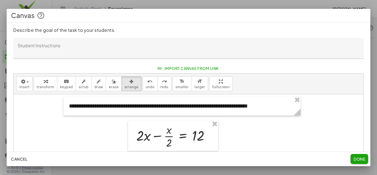
click at [359, 159] on span "Done" at bounding box center [360, 158] width 12 height 5
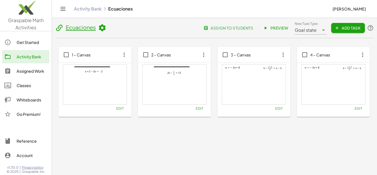
click at [190, 77] on div at bounding box center [175, 84] width 64 height 40
click at [203, 56] on icon "button" at bounding box center [204, 55] width 10 height 10
click at [196, 109] on span "Edit" at bounding box center [199, 108] width 7 height 4
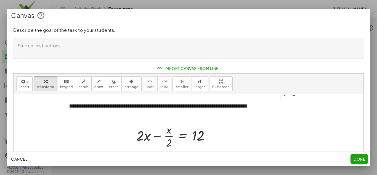
click at [191, 104] on div "**********" at bounding box center [182, 105] width 237 height 19
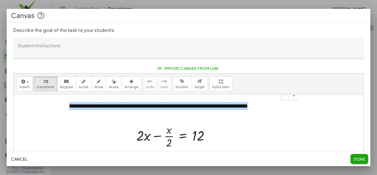
click at [191, 104] on div "**********" at bounding box center [182, 105] width 237 height 19
copy div "**********"
click at [359, 163] on button "Done" at bounding box center [360, 159] width 18 height 10
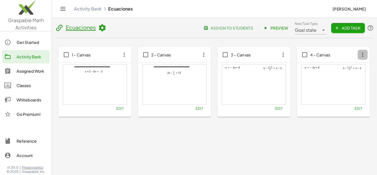
click at [364, 54] on icon "button" at bounding box center [363, 55] width 10 height 10
click at [344, 100] on div "Delete" at bounding box center [353, 94] width 31 height 13
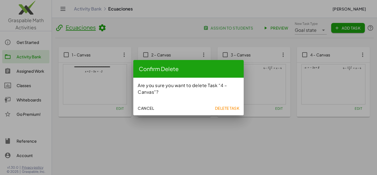
click at [223, 108] on span "Delete Task" at bounding box center [227, 108] width 25 height 5
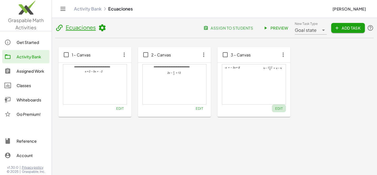
click at [280, 110] on span "Edit" at bounding box center [278, 108] width 7 height 4
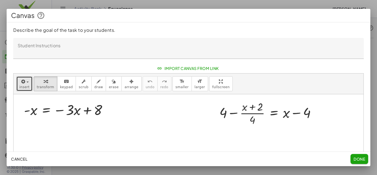
click at [23, 81] on icon "button" at bounding box center [22, 81] width 5 height 7
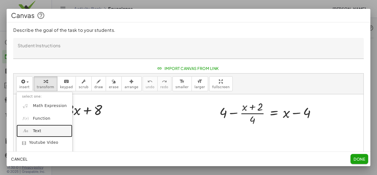
click at [49, 130] on link "Text" at bounding box center [45, 131] width 56 height 12
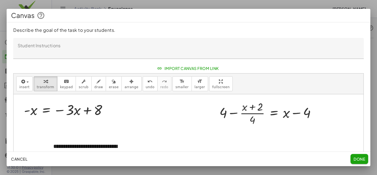
scroll to position [22, 0]
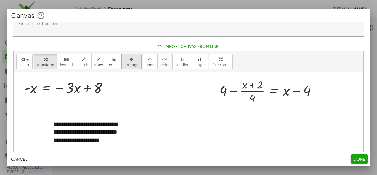
click at [127, 60] on div "button" at bounding box center [132, 59] width 14 height 7
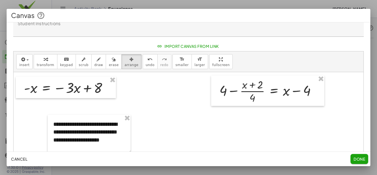
click at [78, 86] on div at bounding box center [66, 88] width 100 height 22
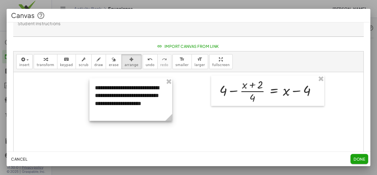
drag, startPoint x: 107, startPoint y: 132, endPoint x: 147, endPoint y: 94, distance: 55.5
click at [147, 94] on div at bounding box center [130, 99] width 83 height 43
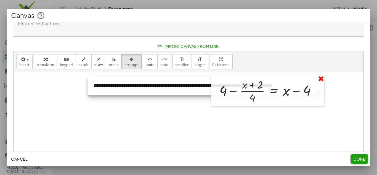
drag, startPoint x: 171, startPoint y: 118, endPoint x: 320, endPoint y: 81, distance: 153.6
click at [320, 81] on div "**********" at bounding box center [189, 133] width 350 height 122
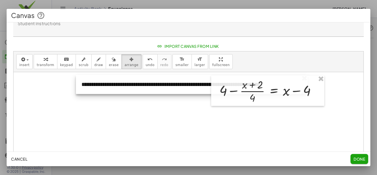
drag, startPoint x: 168, startPoint y: 89, endPoint x: 156, endPoint y: 88, distance: 12.2
click at [156, 88] on div at bounding box center [192, 84] width 232 height 19
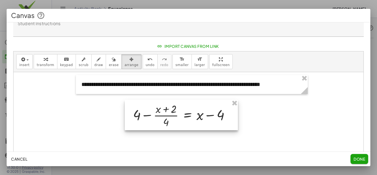
drag, startPoint x: 246, startPoint y: 94, endPoint x: 160, endPoint y: 118, distance: 89.8
click at [160, 118] on div at bounding box center [181, 115] width 113 height 30
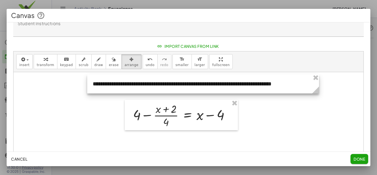
drag, startPoint x: 188, startPoint y: 89, endPoint x: 199, endPoint y: 88, distance: 11.3
click at [199, 88] on div at bounding box center [203, 83] width 232 height 19
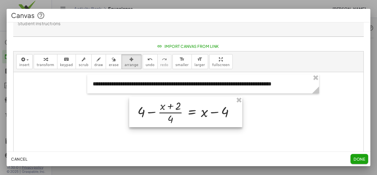
drag, startPoint x: 183, startPoint y: 114, endPoint x: 188, endPoint y: 112, distance: 5.4
click at [188, 112] on div at bounding box center [185, 112] width 113 height 30
click at [292, 115] on div at bounding box center [189, 133] width 350 height 122
click at [355, 157] on span "Done" at bounding box center [360, 158] width 12 height 5
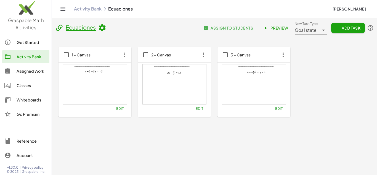
click at [104, 27] on icon at bounding box center [102, 28] width 8 height 8
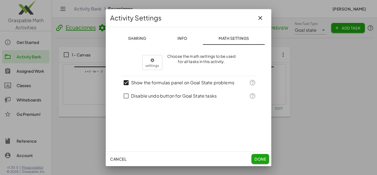
click at [177, 40] on span "Info" at bounding box center [182, 38] width 10 height 5
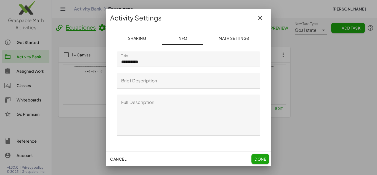
click at [203, 35] on button "Sharing" at bounding box center [234, 37] width 62 height 13
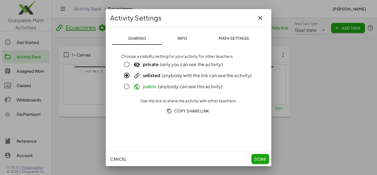
click at [199, 110] on span "Copy Share Link" at bounding box center [188, 110] width 41 height 5
click at [267, 161] on button "Done" at bounding box center [261, 159] width 18 height 10
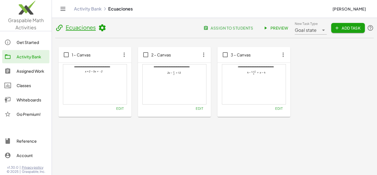
click at [117, 108] on span "Edit" at bounding box center [119, 108] width 7 height 4
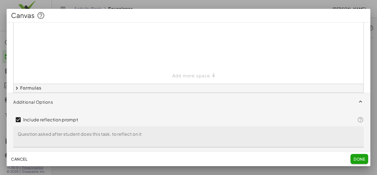
scroll to position [111, 0]
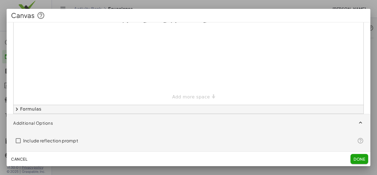
click at [47, 126] on span "button" at bounding box center [189, 123] width 364 height 18
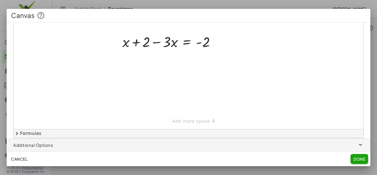
scroll to position [87, 0]
click at [50, 145] on span "button" at bounding box center [189, 144] width 364 height 13
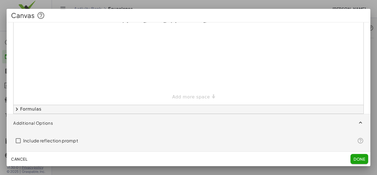
click at [50, 128] on span "button" at bounding box center [189, 123] width 364 height 18
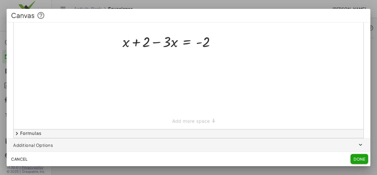
click at [117, 132] on button "chevron_right Formulas" at bounding box center [189, 133] width 350 height 9
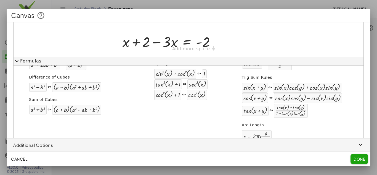
scroll to position [121, 0]
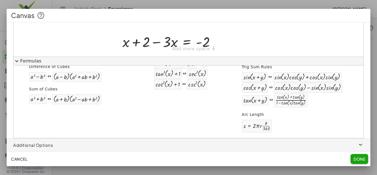
click at [365, 159] on span "Done" at bounding box center [360, 158] width 12 height 5
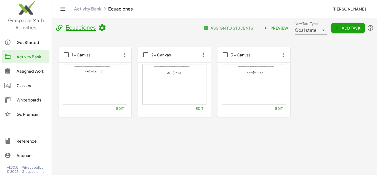
click at [125, 60] on div "1 – Canvas" at bounding box center [95, 54] width 73 height 15
click at [124, 57] on icon "button" at bounding box center [124, 55] width 10 height 10
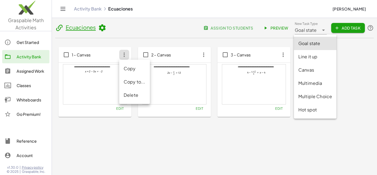
click at [318, 30] on div "Goal state *********" at bounding box center [307, 27] width 24 height 13
click at [320, 29] on icon at bounding box center [323, 30] width 7 height 7
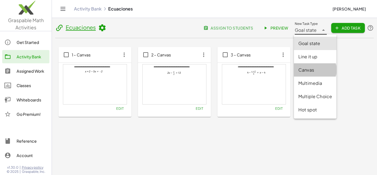
click at [307, 70] on div "Canvas" at bounding box center [316, 70] width 34 height 7
type input "******"
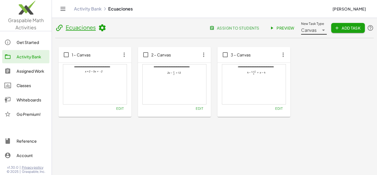
click at [317, 28] on div "Canvas ******" at bounding box center [310, 27] width 18 height 13
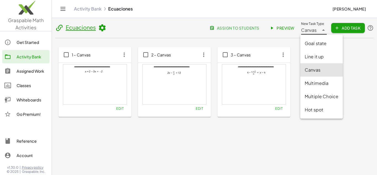
click at [353, 61] on div "**********" at bounding box center [215, 82] width 312 height 70
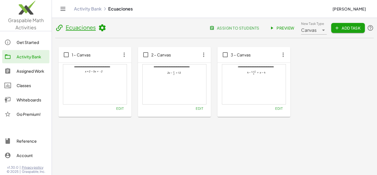
click at [283, 57] on icon "button" at bounding box center [283, 55] width 10 height 10
click at [301, 94] on div "Delete" at bounding box center [294, 95] width 22 height 7
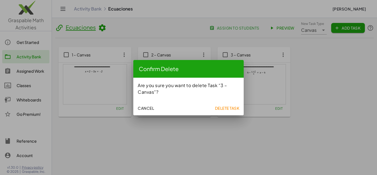
click at [225, 109] on span "Delete Task" at bounding box center [227, 108] width 25 height 5
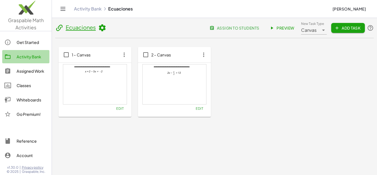
click at [34, 60] on link "Activity Bank" at bounding box center [25, 56] width 47 height 13
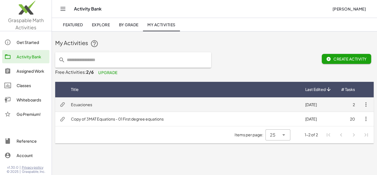
click at [365, 101] on button "button" at bounding box center [366, 104] width 13 height 13
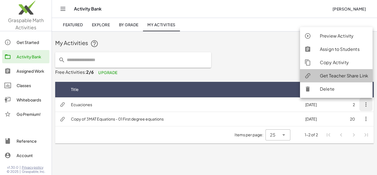
click at [351, 79] on div "Get Teacher Share Link" at bounding box center [344, 75] width 48 height 7
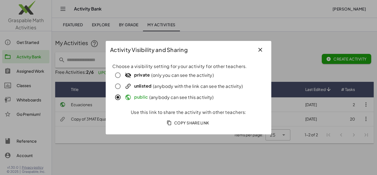
click at [176, 122] on span "Copy Share Link" at bounding box center [188, 122] width 41 height 5
click at [255, 48] on button "button" at bounding box center [260, 49] width 13 height 13
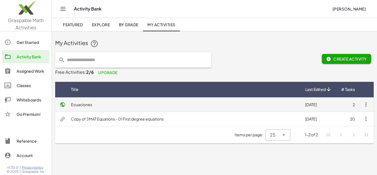
click at [93, 105] on td "Ecuaciones" at bounding box center [184, 104] width 234 height 14
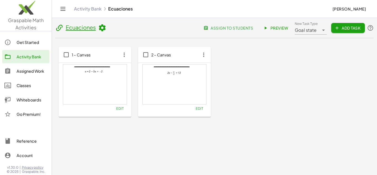
click at [25, 12] on img at bounding box center [26, 8] width 52 height 23
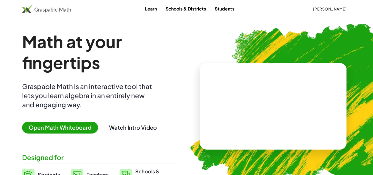
click at [70, 133] on span "Open Math Whiteboard" at bounding box center [60, 128] width 76 height 12
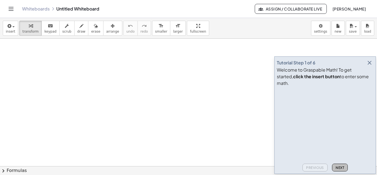
click at [338, 167] on span "Next" at bounding box center [340, 167] width 9 height 4
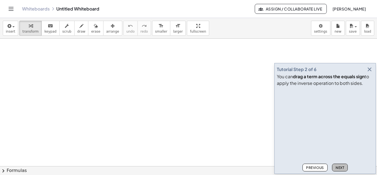
click at [338, 167] on span "Next" at bounding box center [340, 167] width 9 height 4
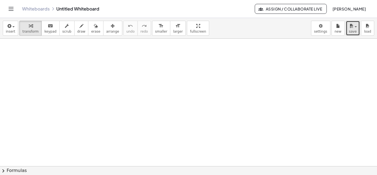
click at [357, 27] on span "button" at bounding box center [356, 26] width 2 height 1
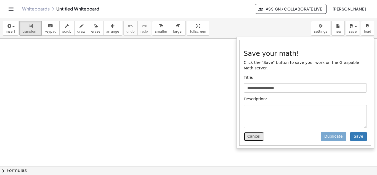
click at [255, 133] on button "Cancel" at bounding box center [254, 136] width 20 height 9
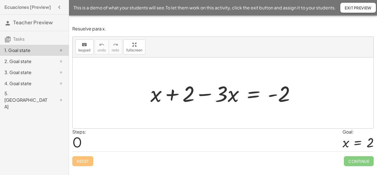
click at [22, 94] on div "5. [GEOGRAPHIC_DATA]" at bounding box center [26, 100] width 44 height 20
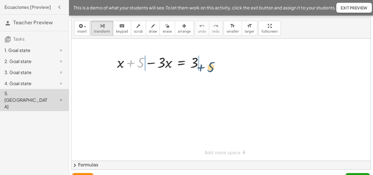
drag, startPoint x: 139, startPoint y: 63, endPoint x: 210, endPoint y: 67, distance: 71.9
click at [210, 67] on div at bounding box center [162, 62] width 96 height 19
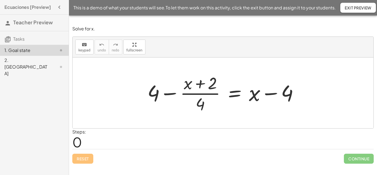
click at [17, 63] on div "2. [GEOGRAPHIC_DATA]" at bounding box center [26, 67] width 44 height 20
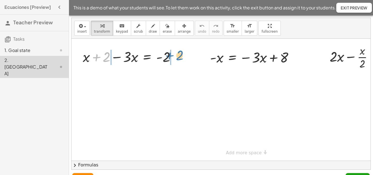
drag, startPoint x: 108, startPoint y: 59, endPoint x: 181, endPoint y: 57, distance: 73.2
click at [181, 57] on div at bounding box center [131, 56] width 102 height 19
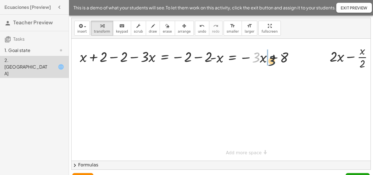
drag, startPoint x: 253, startPoint y: 60, endPoint x: 270, endPoint y: 64, distance: 16.9
click at [270, 64] on div at bounding box center [253, 57] width 93 height 19
click at [344, 8] on span "Exit Preview" at bounding box center [354, 7] width 27 height 5
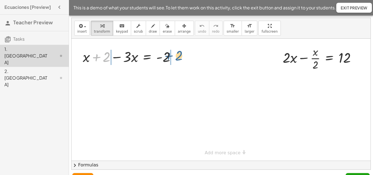
drag, startPoint x: 107, startPoint y: 60, endPoint x: 179, endPoint y: 59, distance: 72.7
click at [179, 59] on div at bounding box center [131, 56] width 102 height 19
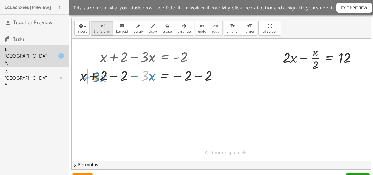
drag, startPoint x: 147, startPoint y: 79, endPoint x: 98, endPoint y: 80, distance: 48.9
click at [98, 80] on div at bounding box center [151, 75] width 148 height 19
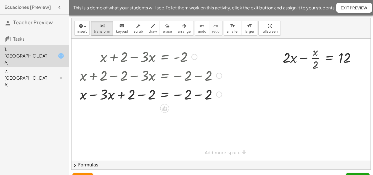
click at [94, 93] on div at bounding box center [151, 94] width 148 height 19
click at [120, 96] on div at bounding box center [151, 94] width 148 height 19
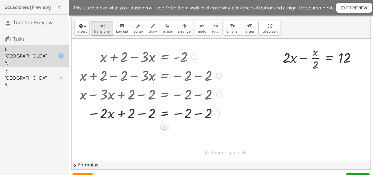
click at [144, 116] on div at bounding box center [151, 112] width 148 height 19
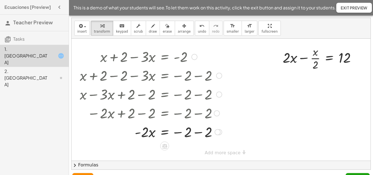
click at [185, 132] on div at bounding box center [151, 131] width 148 height 19
click at [196, 131] on div at bounding box center [151, 131] width 148 height 19
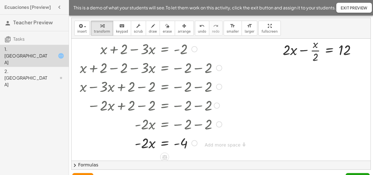
scroll to position [9, 0]
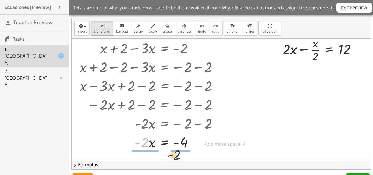
drag, startPoint x: 145, startPoint y: 143, endPoint x: 180, endPoint y: 156, distance: 37.0
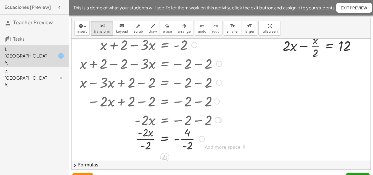
scroll to position [13, 0]
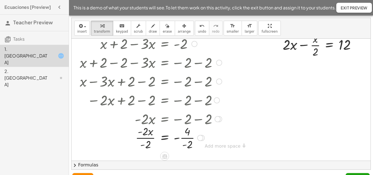
click at [146, 139] on div at bounding box center [151, 137] width 148 height 28
click at [187, 139] on div at bounding box center [151, 137] width 148 height 28
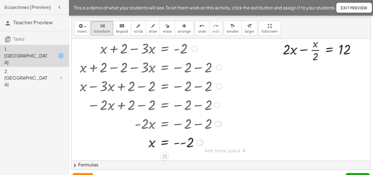
click at [181, 143] on div at bounding box center [151, 142] width 148 height 18
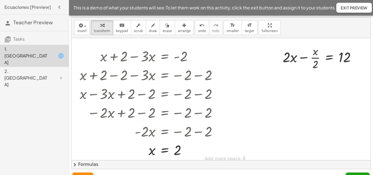
scroll to position [0, 0]
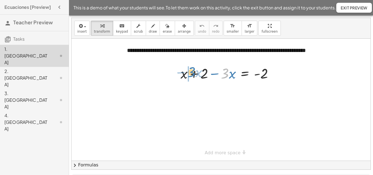
drag, startPoint x: 222, startPoint y: 77, endPoint x: 188, endPoint y: 75, distance: 34.0
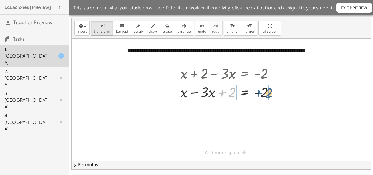
drag, startPoint x: 227, startPoint y: 92, endPoint x: 265, endPoint y: 93, distance: 37.8
click at [265, 93] on div at bounding box center [229, 91] width 102 height 19
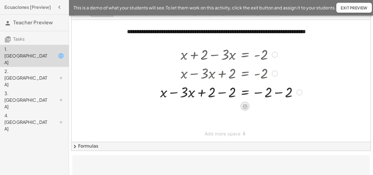
scroll to position [28, 0]
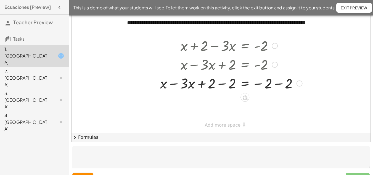
click at [176, 85] on div at bounding box center [231, 82] width 148 height 19
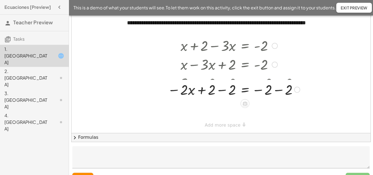
click at [219, 86] on div at bounding box center [231, 82] width 148 height 19
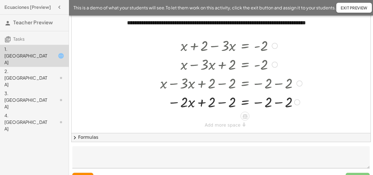
click at [221, 101] on div at bounding box center [231, 101] width 148 height 19
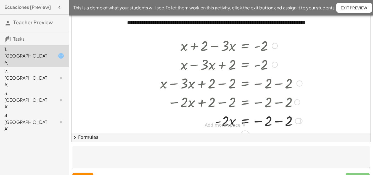
click at [270, 120] on div at bounding box center [231, 120] width 148 height 19
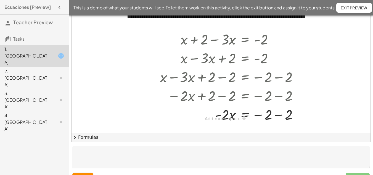
click at [218, 119] on div "**********" at bounding box center [221, 66] width 299 height 122
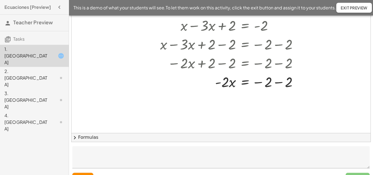
scroll to position [89, 0]
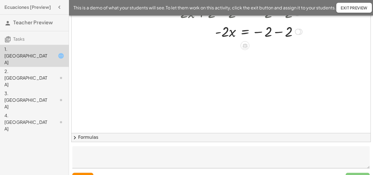
click at [276, 33] on div at bounding box center [231, 31] width 148 height 19
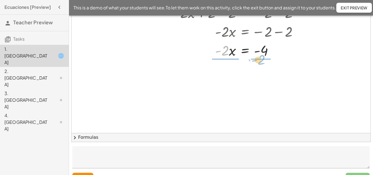
drag, startPoint x: 234, startPoint y: 65, endPoint x: 267, endPoint y: 61, distance: 32.9
click at [267, 61] on div "**********" at bounding box center [221, 44] width 299 height 244
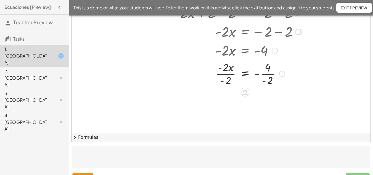
click at [229, 50] on div at bounding box center [227, 50] width 141 height 19
click at [228, 77] on div at bounding box center [231, 73] width 148 height 28
click at [226, 74] on div at bounding box center [231, 73] width 148 height 28
click at [268, 75] on div at bounding box center [224, 73] width 161 height 28
click at [264, 104] on div at bounding box center [231, 101] width 148 height 28
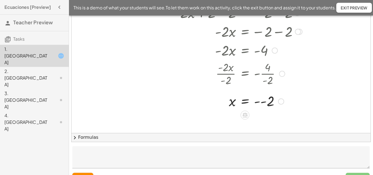
scroll to position [117, 0]
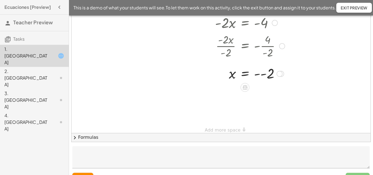
click at [262, 76] on div at bounding box center [231, 73] width 148 height 18
click at [257, 88] on div at bounding box center [231, 91] width 148 height 18
click at [268, 94] on div at bounding box center [268, 92] width 6 height 6
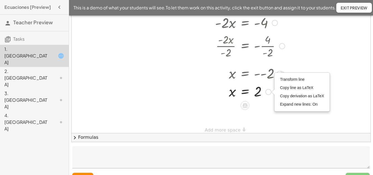
click at [244, 106] on icon at bounding box center [245, 105] width 5 height 5
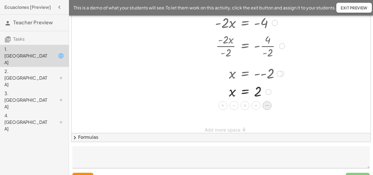
click at [266, 104] on icon at bounding box center [267, 105] width 5 height 5
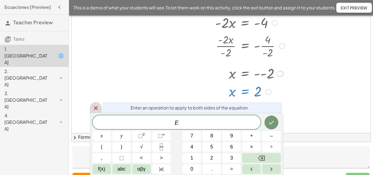
click at [96, 107] on icon at bounding box center [96, 108] width 4 height 4
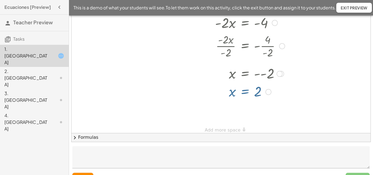
click at [150, 70] on div at bounding box center [221, 16] width 299 height 244
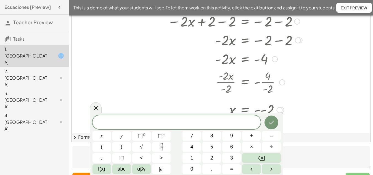
scroll to position [6, 0]
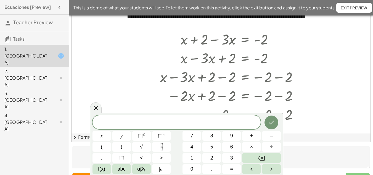
click at [346, 53] on div at bounding box center [221, 127] width 299 height 244
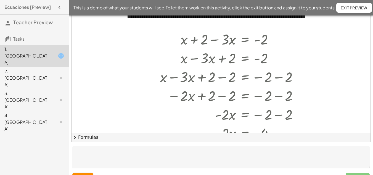
scroll to position [0, 0]
